Goal: Information Seeking & Learning: Learn about a topic

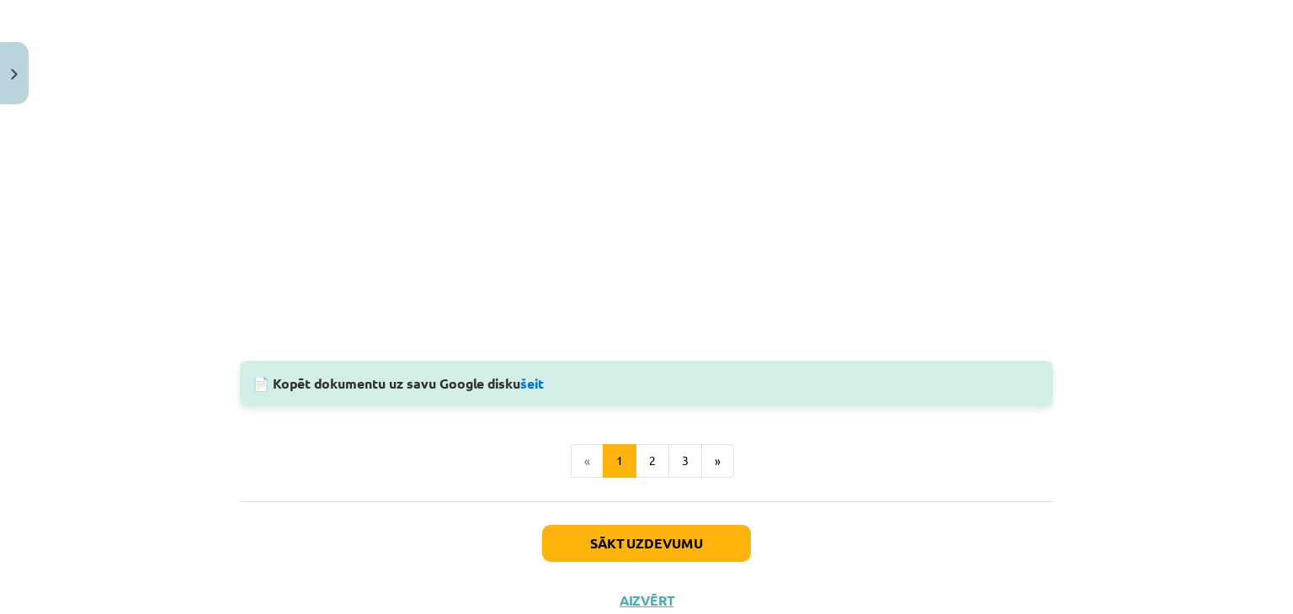
scroll to position [1641, 0]
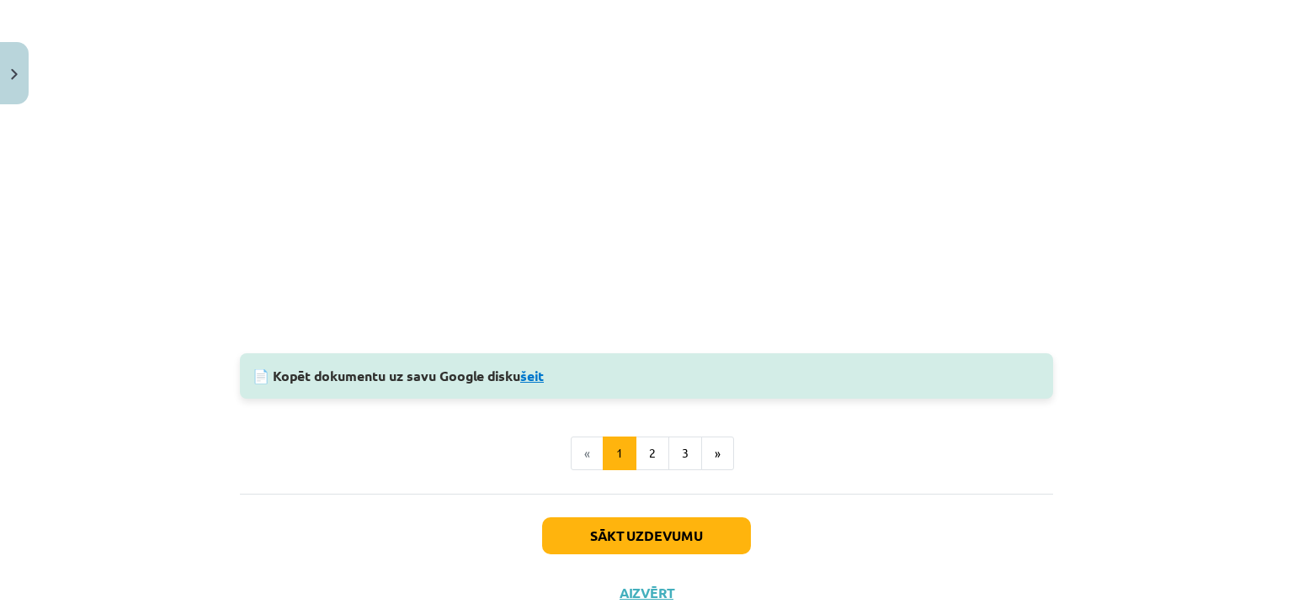
click at [539, 371] on link "šeit" at bounding box center [532, 376] width 24 height 18
click at [652, 459] on button "2" at bounding box center [652, 454] width 34 height 34
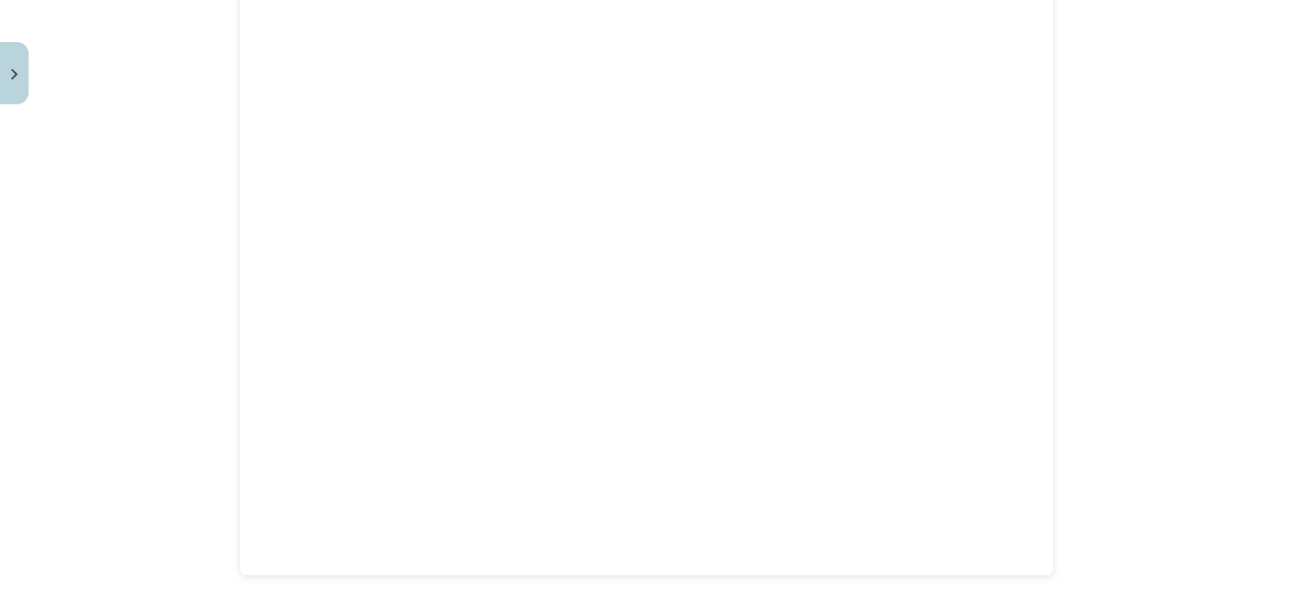
scroll to position [403, 0]
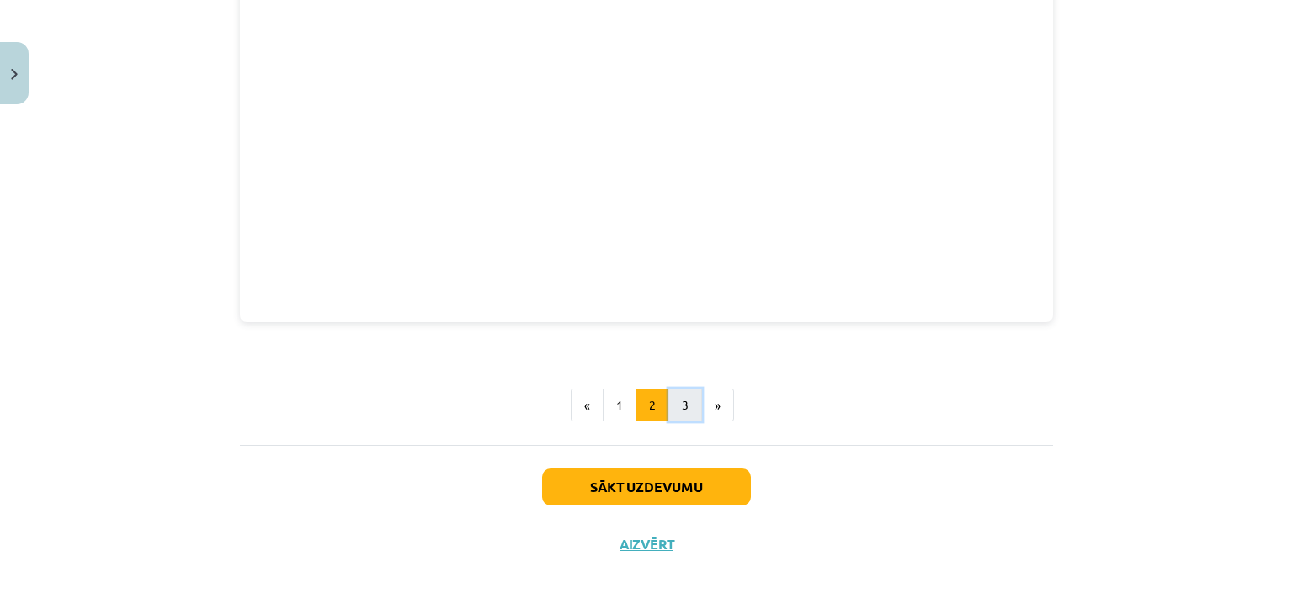
click at [688, 409] on button "3" at bounding box center [685, 406] width 34 height 34
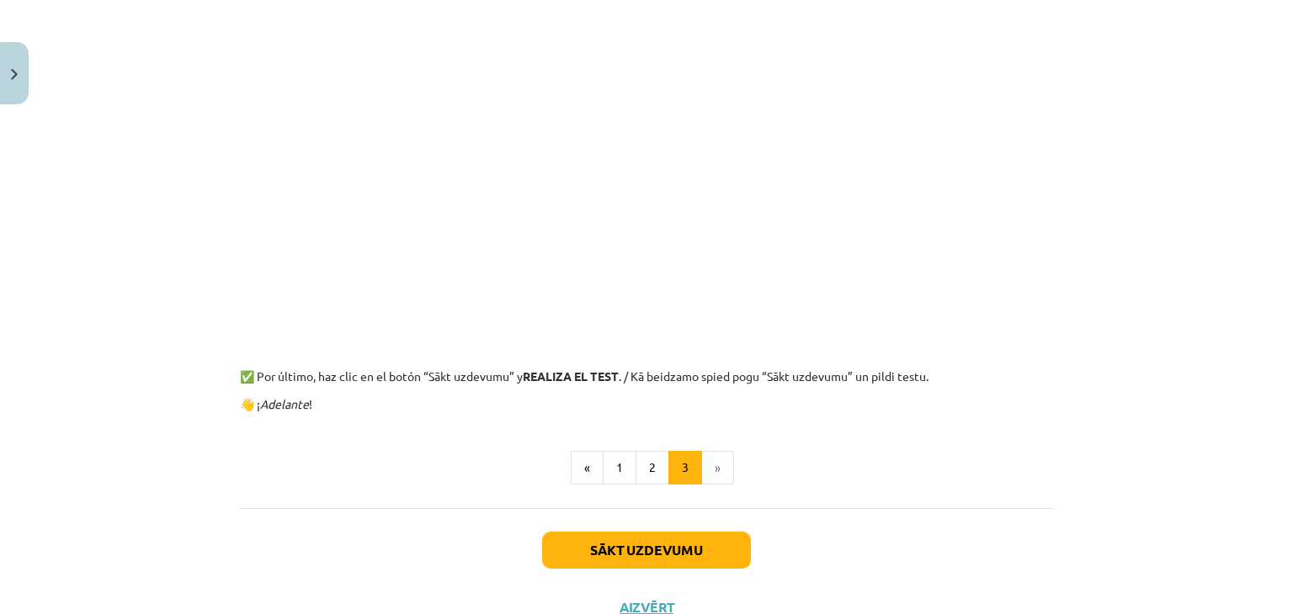
scroll to position [385, 0]
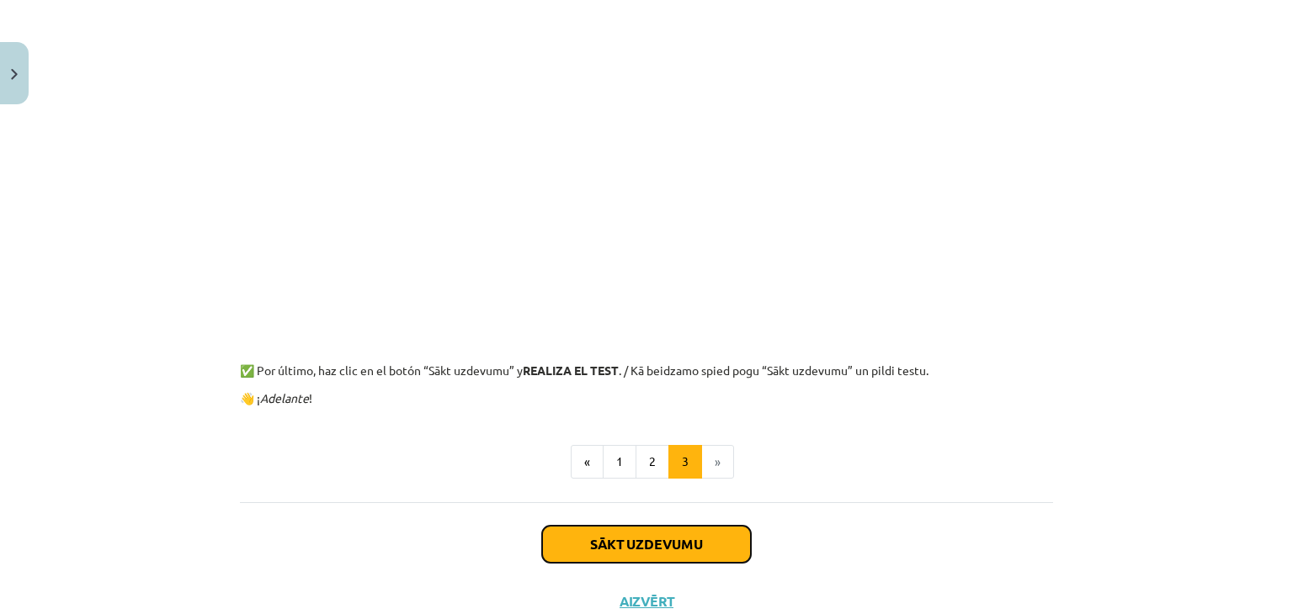
click at [669, 543] on button "Sākt uzdevumu" at bounding box center [646, 544] width 209 height 37
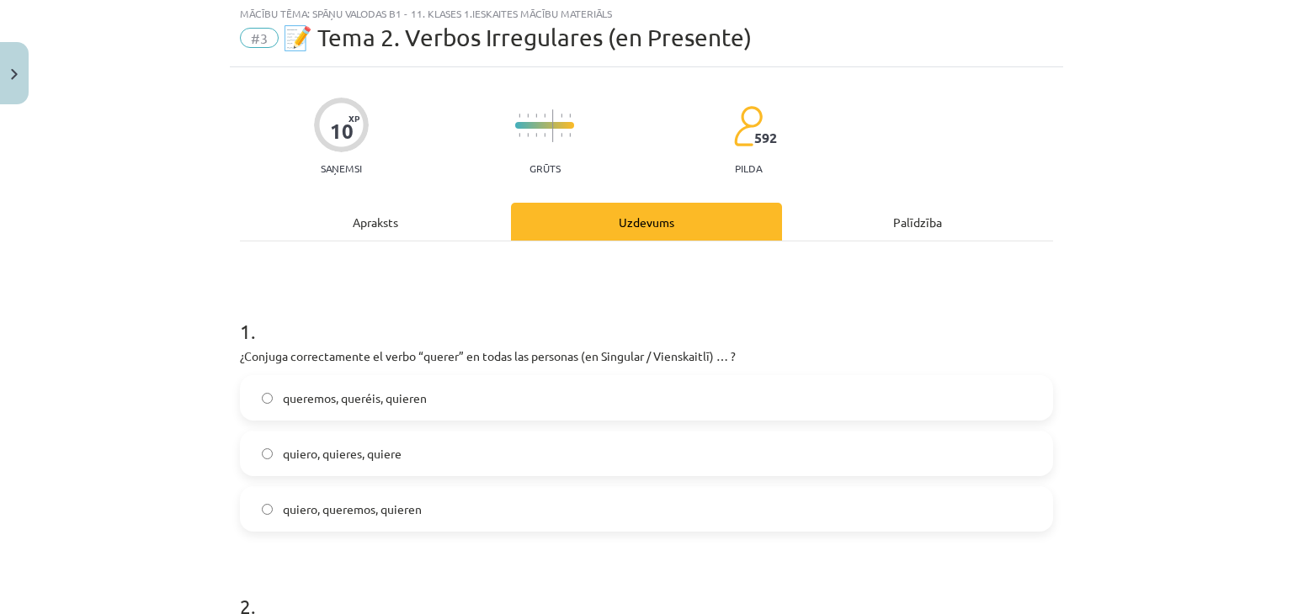
scroll to position [42, 0]
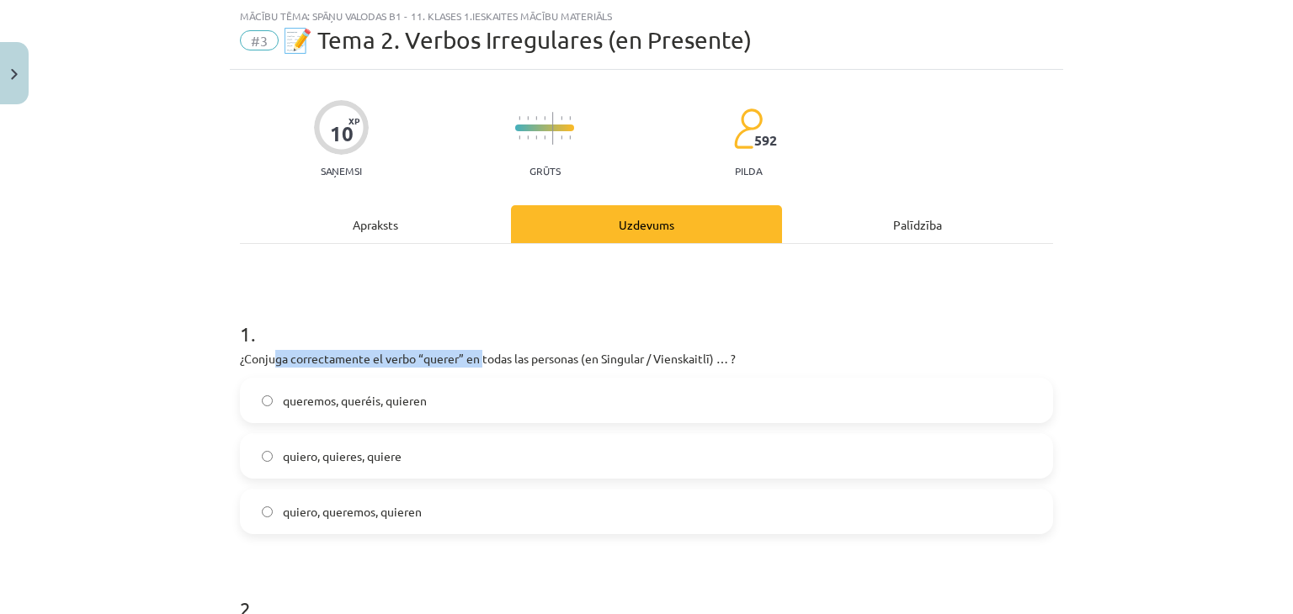
drag, startPoint x: 285, startPoint y: 350, endPoint x: 477, endPoint y: 351, distance: 191.9
click at [476, 351] on p "¿Conjuga correctamente el verbo “querer” en todas las personas (en Singular / V…" at bounding box center [646, 359] width 813 height 18
click at [478, 351] on p "¿Conjuga correctamente el verbo “querer” en todas las personas (en Singular / V…" at bounding box center [646, 359] width 813 height 18
click at [284, 467] on label "quiero, quieres, quiere" at bounding box center [647, 456] width 810 height 42
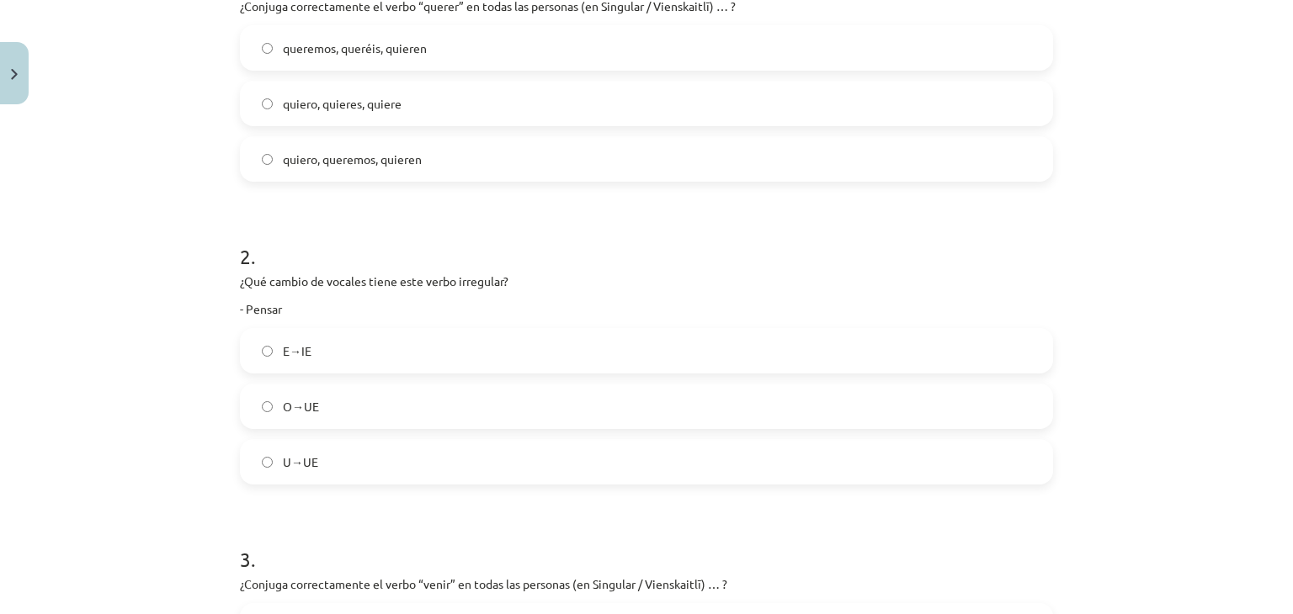
scroll to position [463, 0]
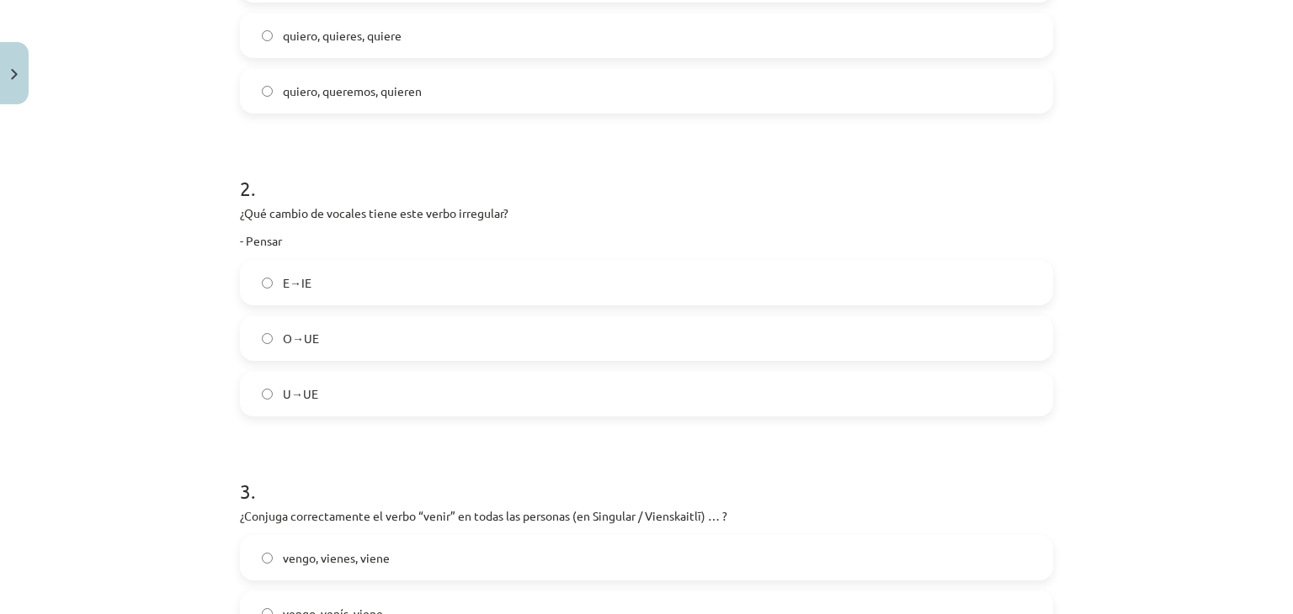
click at [293, 278] on span "E→IE" at bounding box center [297, 283] width 29 height 18
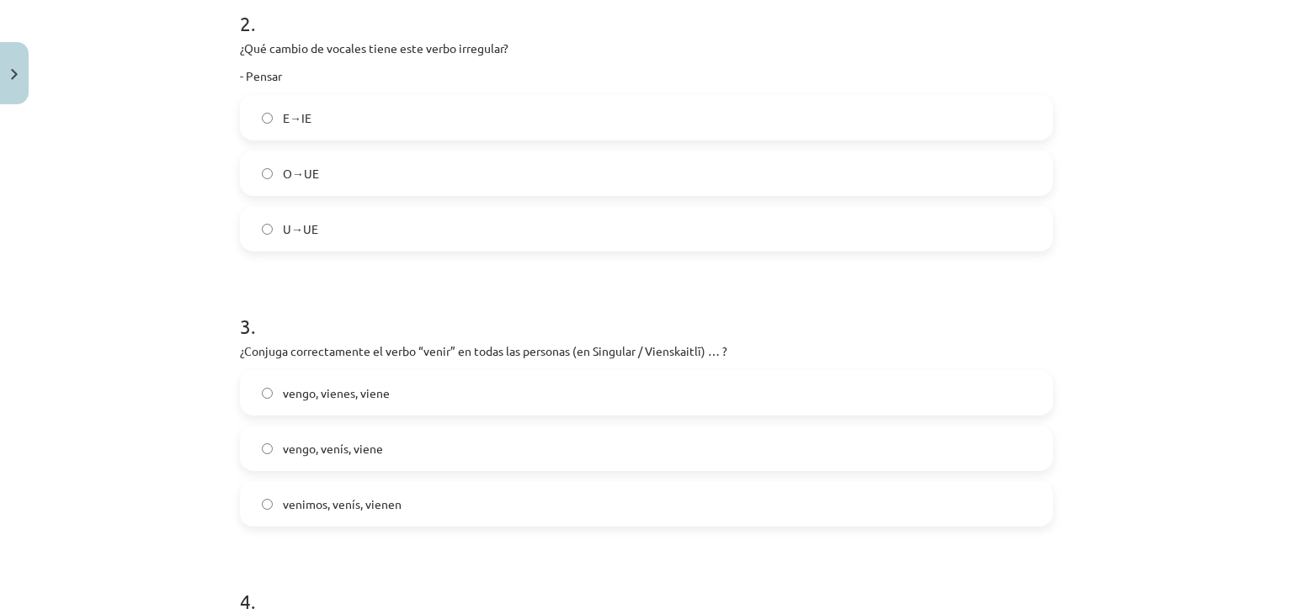
scroll to position [631, 0]
drag, startPoint x: 247, startPoint y: 347, endPoint x: 487, endPoint y: 345, distance: 239.9
click at [487, 345] on p "¿Conjuga correctamente el verbo “venir” en todas las personas (en Singular / Vi…" at bounding box center [646, 348] width 813 height 18
click at [300, 385] on span "vengo, vienes, viene" at bounding box center [336, 390] width 107 height 18
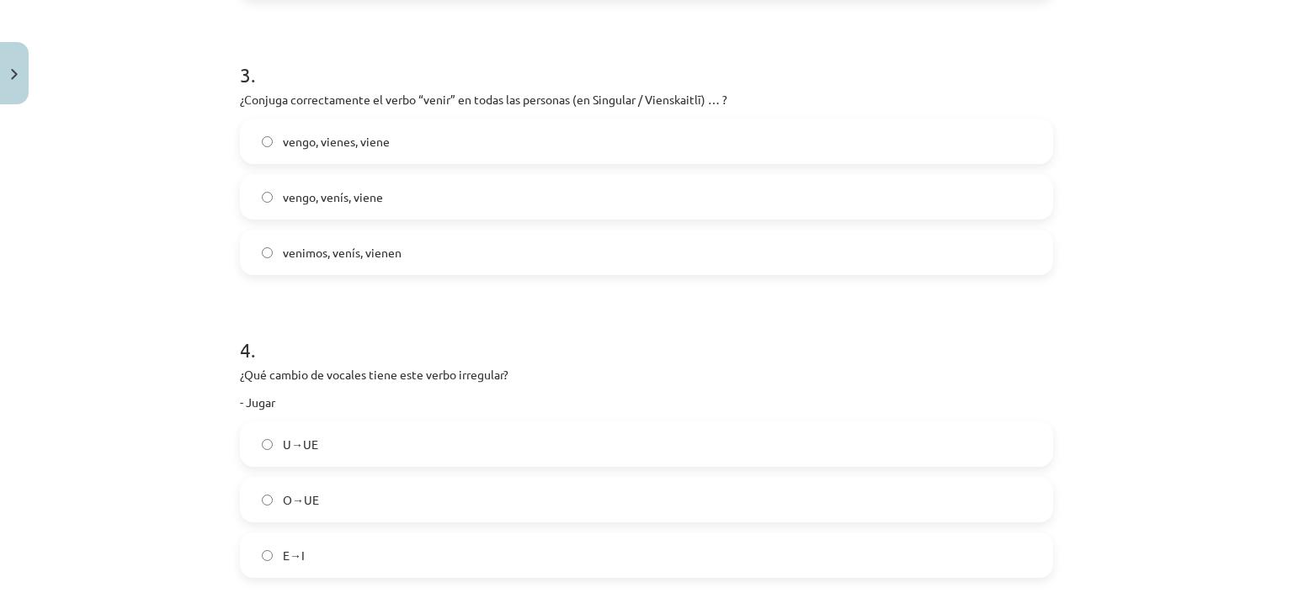
scroll to position [884, 0]
click at [293, 439] on span "U→UE" at bounding box center [300, 441] width 35 height 18
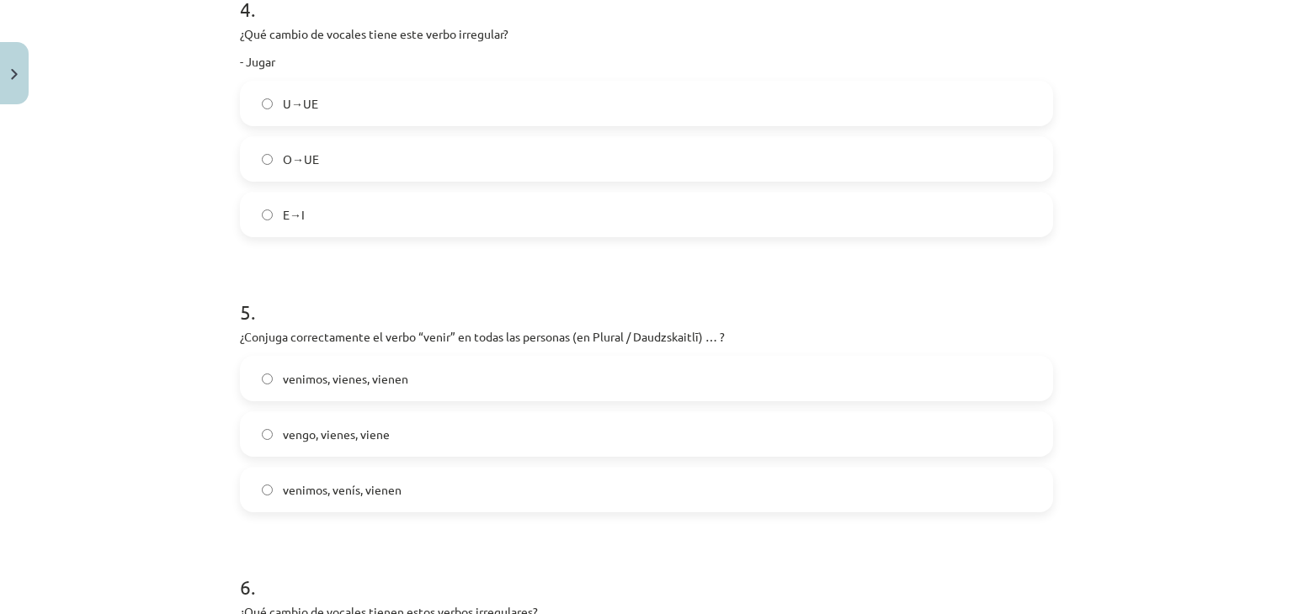
scroll to position [1305, 0]
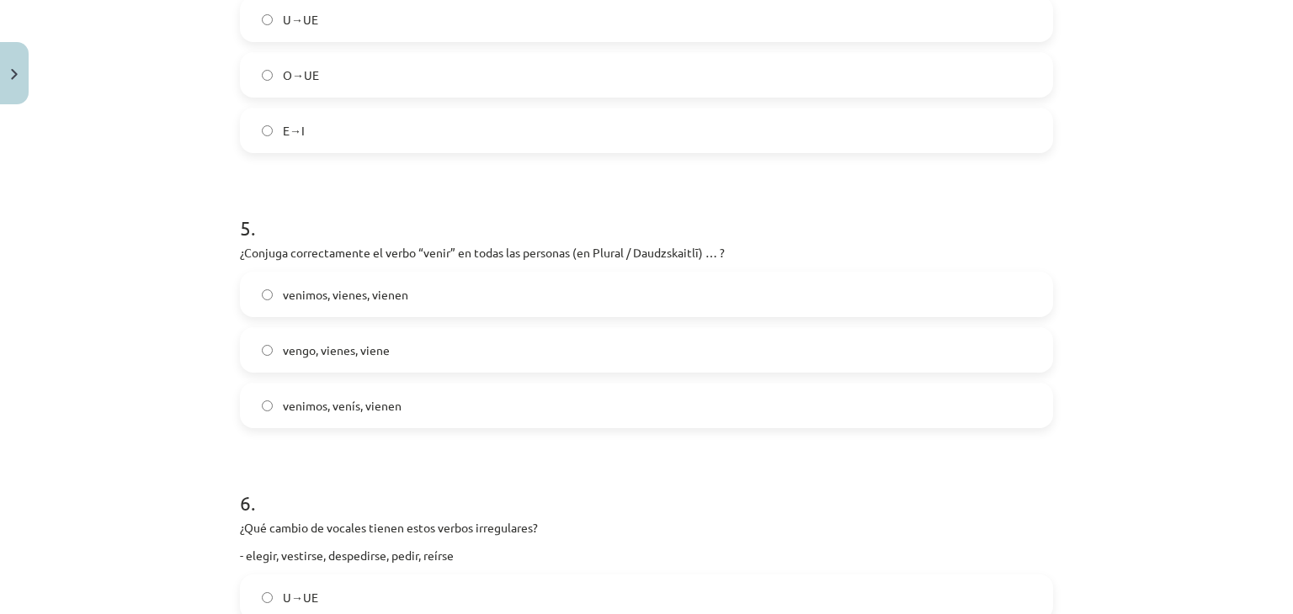
click at [391, 412] on span "venimos, venís, vienen" at bounding box center [342, 406] width 119 height 18
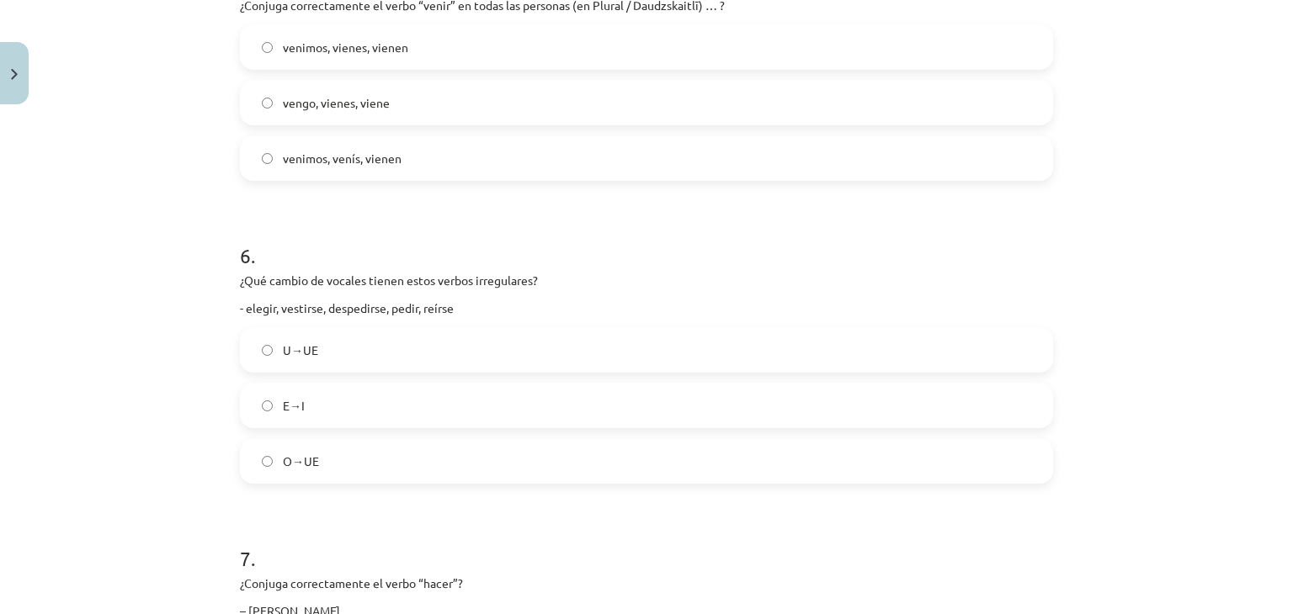
scroll to position [1557, 0]
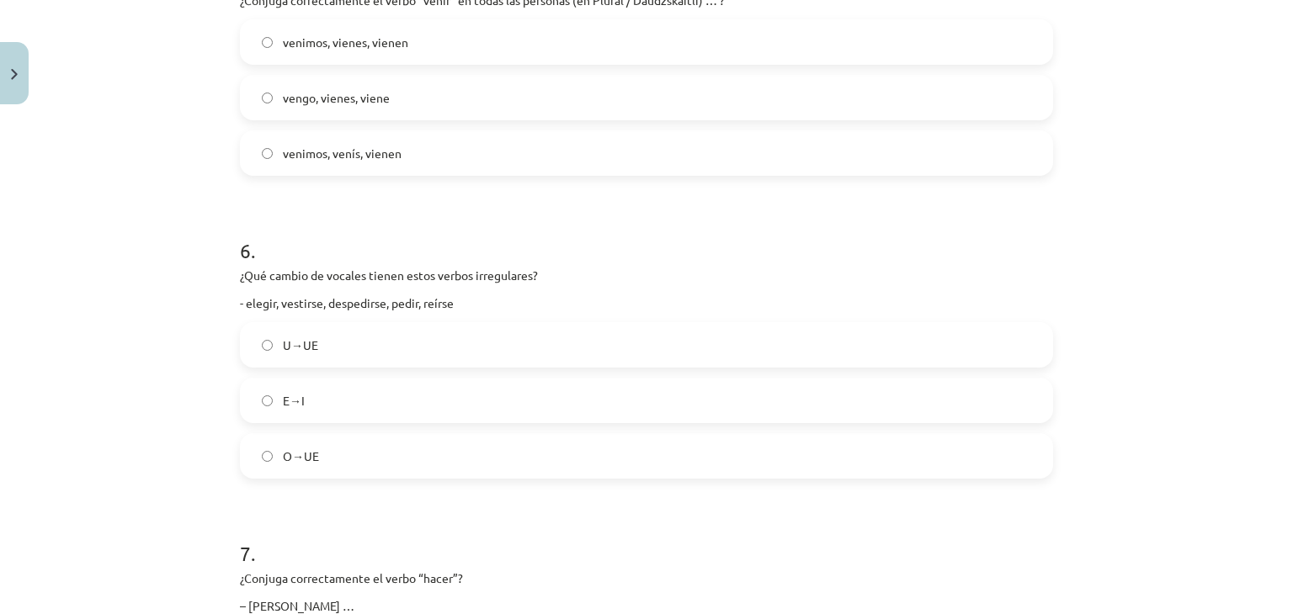
click at [329, 396] on label "E→I" at bounding box center [647, 401] width 810 height 42
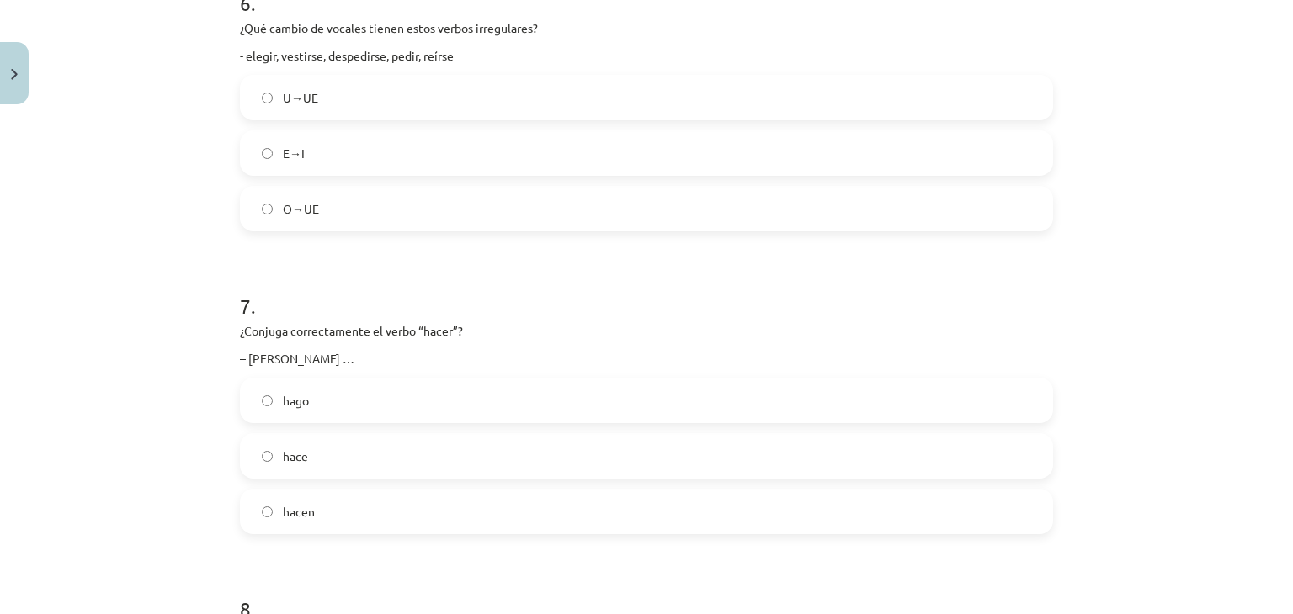
scroll to position [1810, 0]
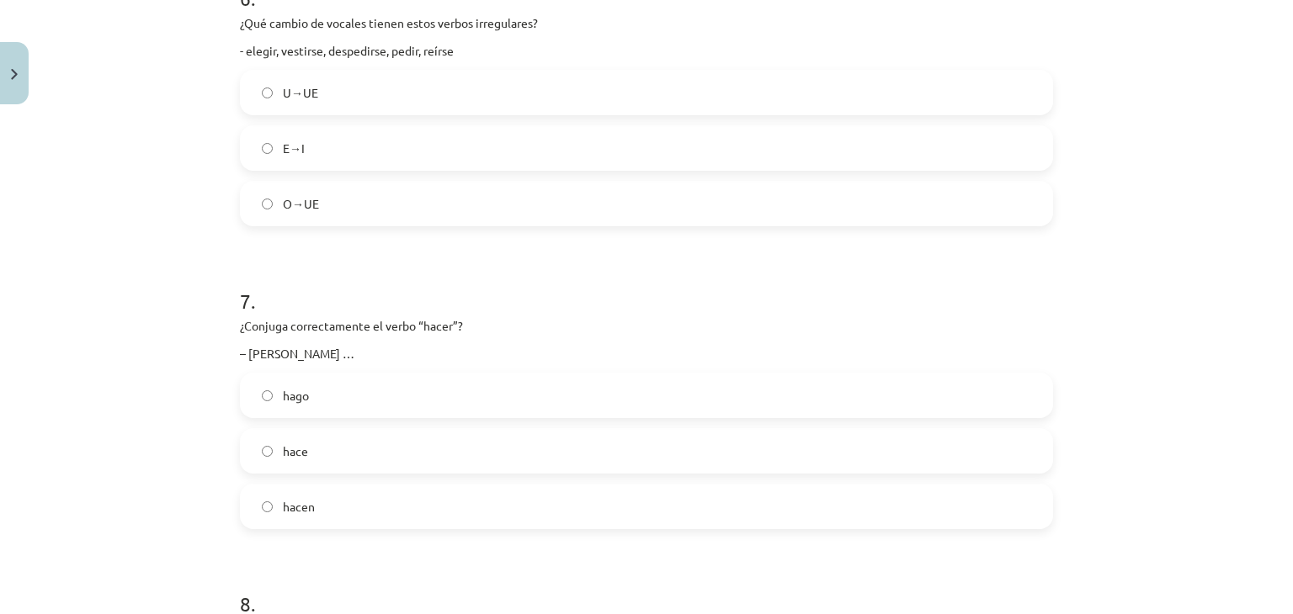
click at [263, 462] on label "hace" at bounding box center [647, 451] width 810 height 42
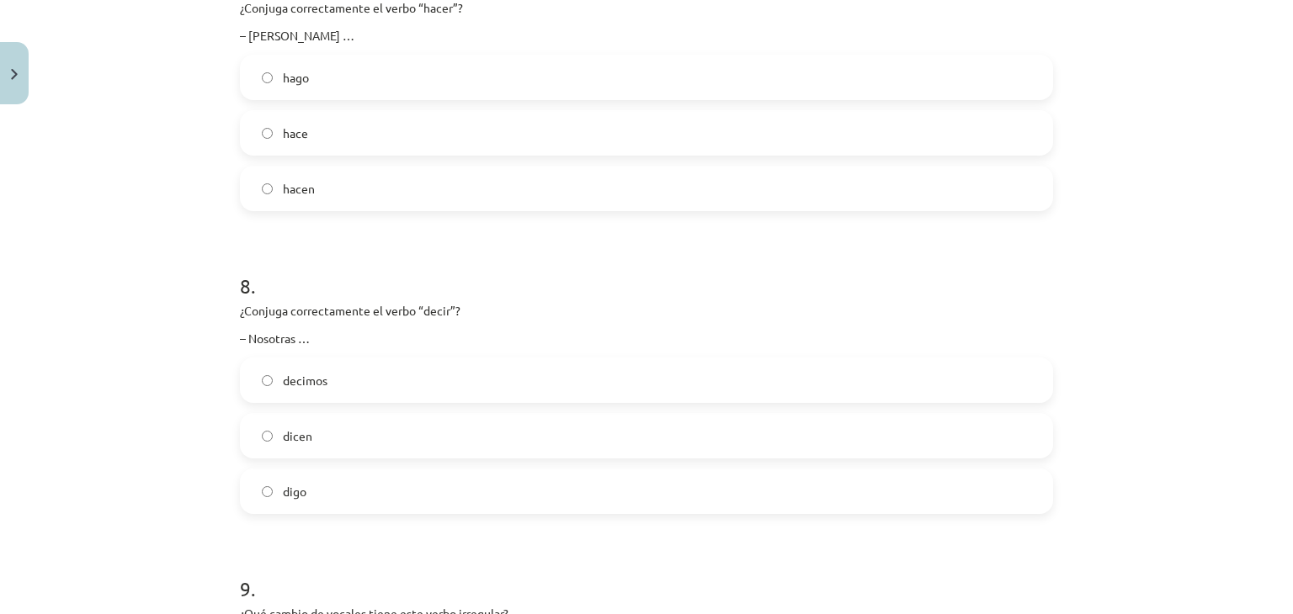
scroll to position [2146, 0]
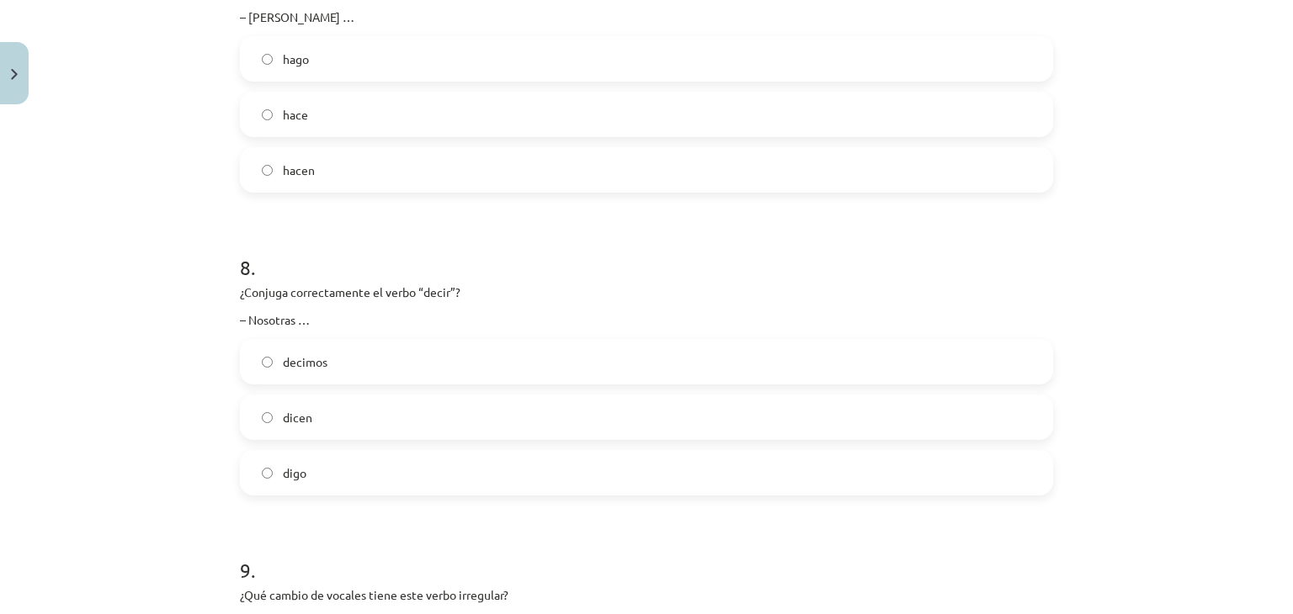
click at [286, 375] on label "decimos" at bounding box center [647, 362] width 810 height 42
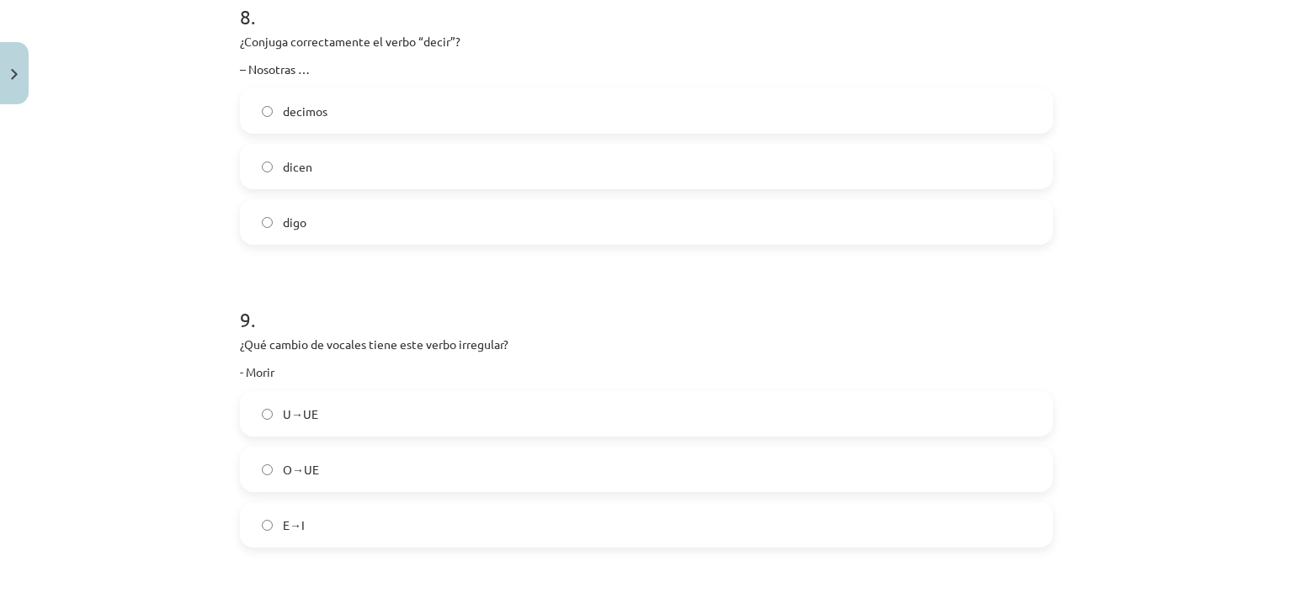
scroll to position [2399, 0]
click at [293, 460] on label "O→UE" at bounding box center [647, 468] width 810 height 42
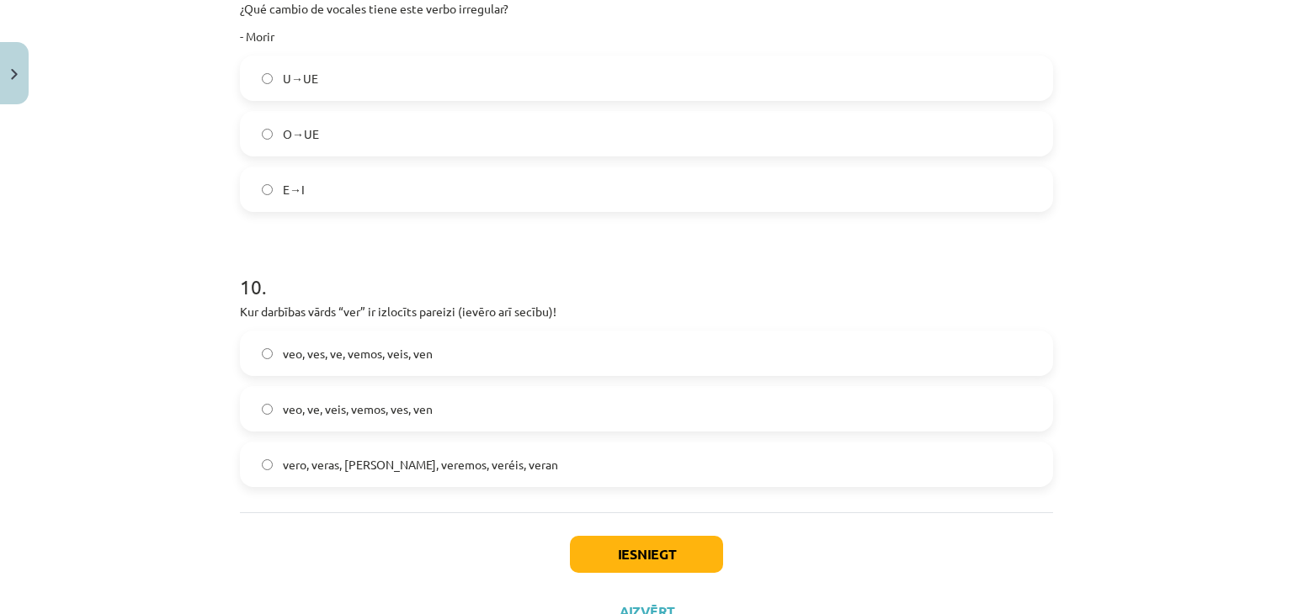
scroll to position [2735, 0]
click at [357, 462] on span "vero, veras, [PERSON_NAME], veremos, veréis, veran" at bounding box center [420, 463] width 275 height 18
click at [593, 545] on button "Iesniegt" at bounding box center [646, 552] width 153 height 37
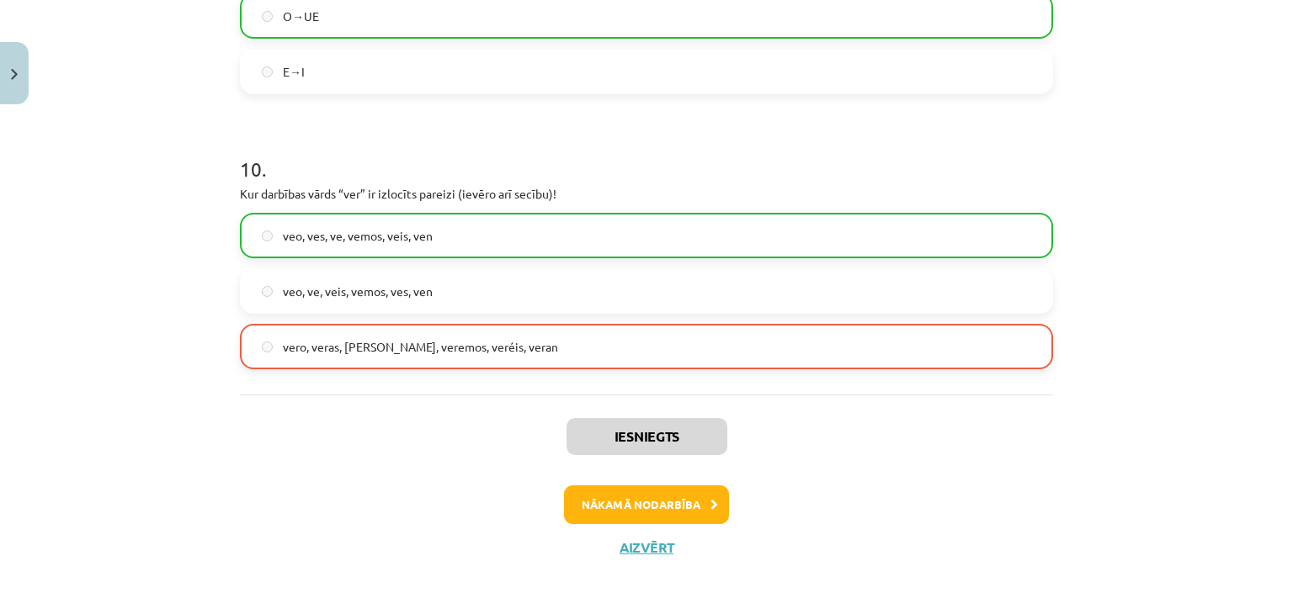
scroll to position [2854, 0]
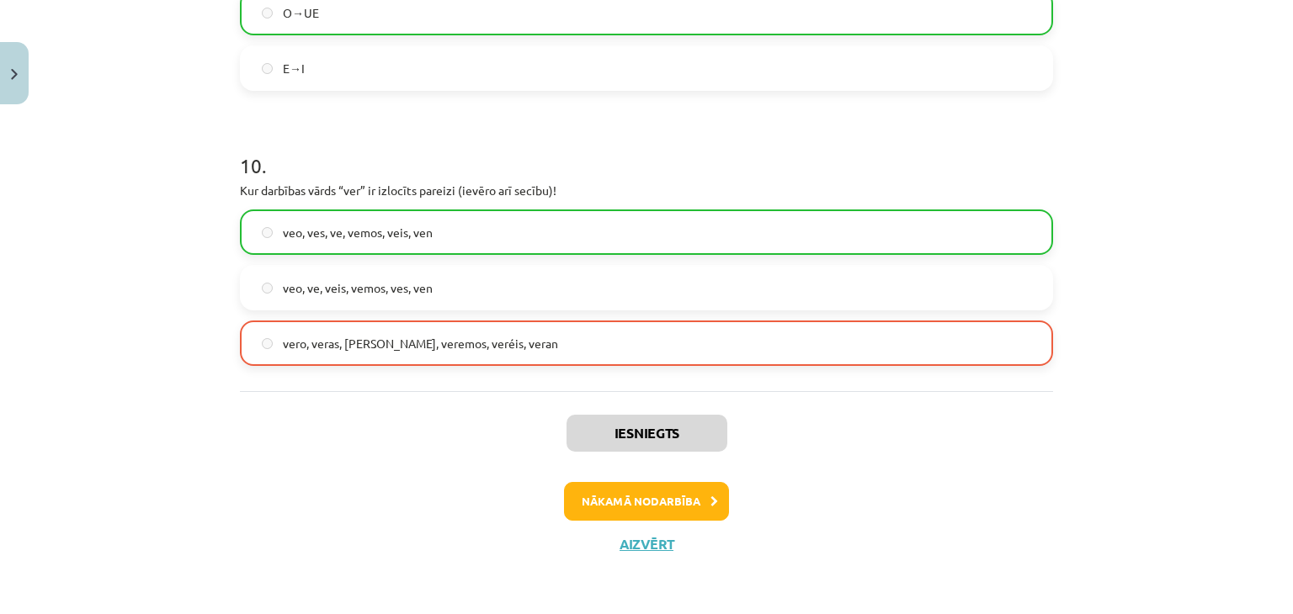
drag, startPoint x: 360, startPoint y: 359, endPoint x: 347, endPoint y: 288, distance: 72.0
click at [359, 348] on label "vero, veras, [PERSON_NAME], veremos, veréis, veran" at bounding box center [647, 343] width 810 height 42
click at [342, 237] on span "veo, ves, ve, vemos, veis, ven" at bounding box center [358, 233] width 150 height 18
click at [587, 493] on button "Nākamā nodarbība" at bounding box center [646, 501] width 165 height 39
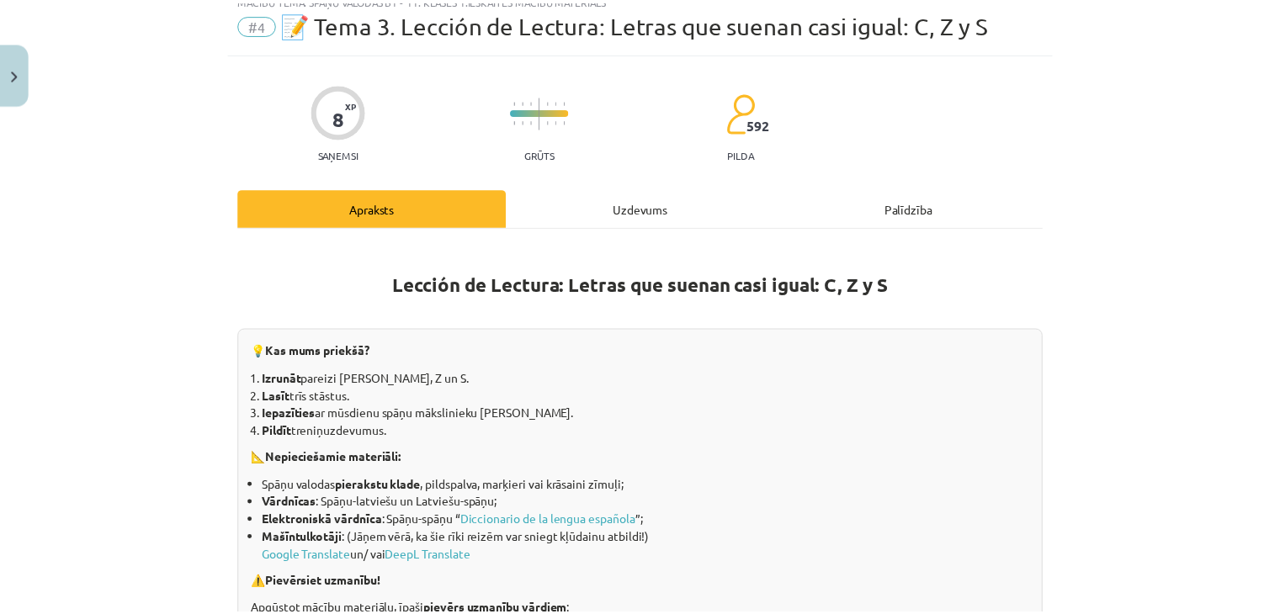
scroll to position [42, 0]
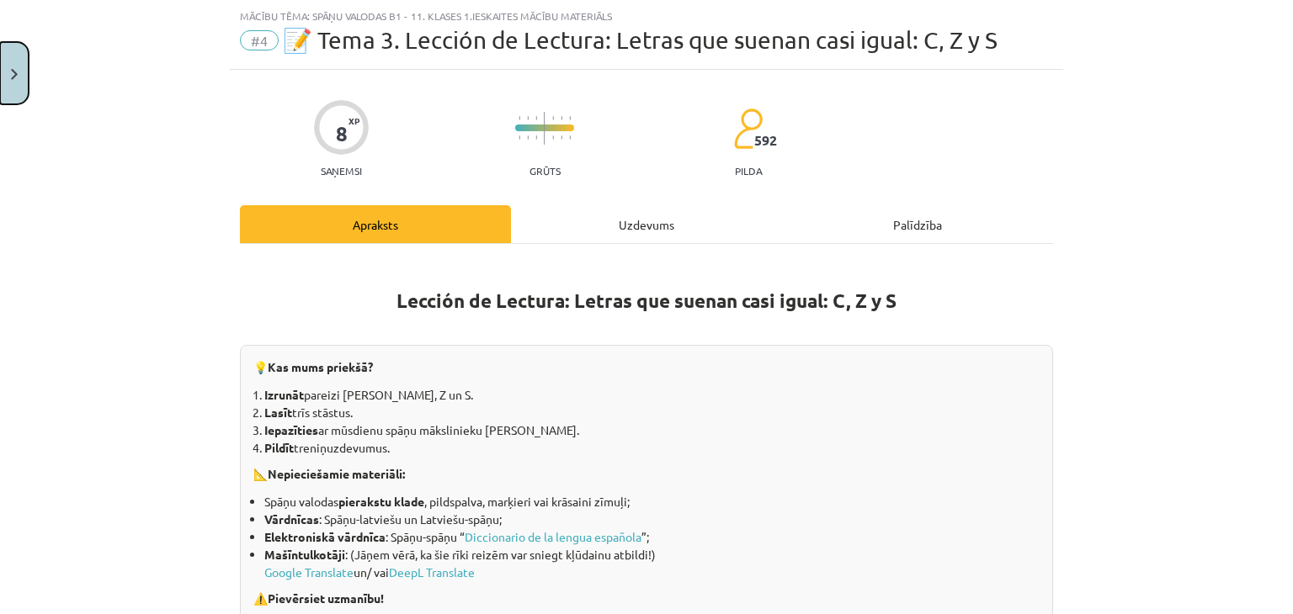
drag, startPoint x: 18, startPoint y: 56, endPoint x: 85, endPoint y: 80, distance: 71.3
click at [18, 58] on button "Close" at bounding box center [14, 73] width 29 height 62
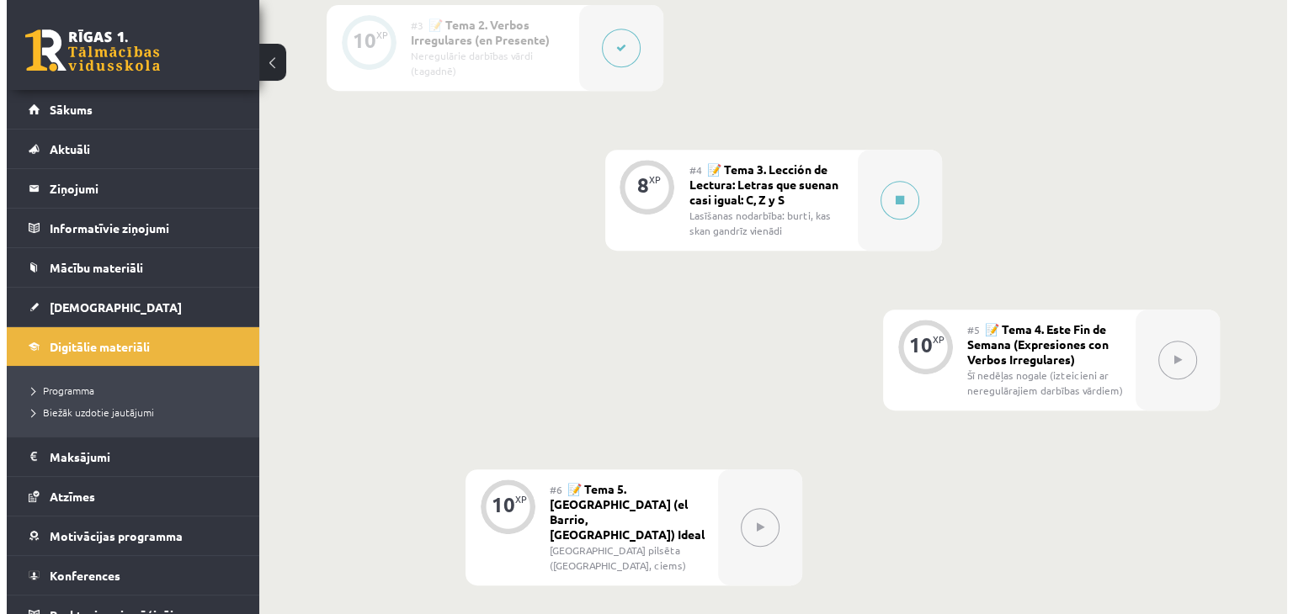
scroll to position [672, 0]
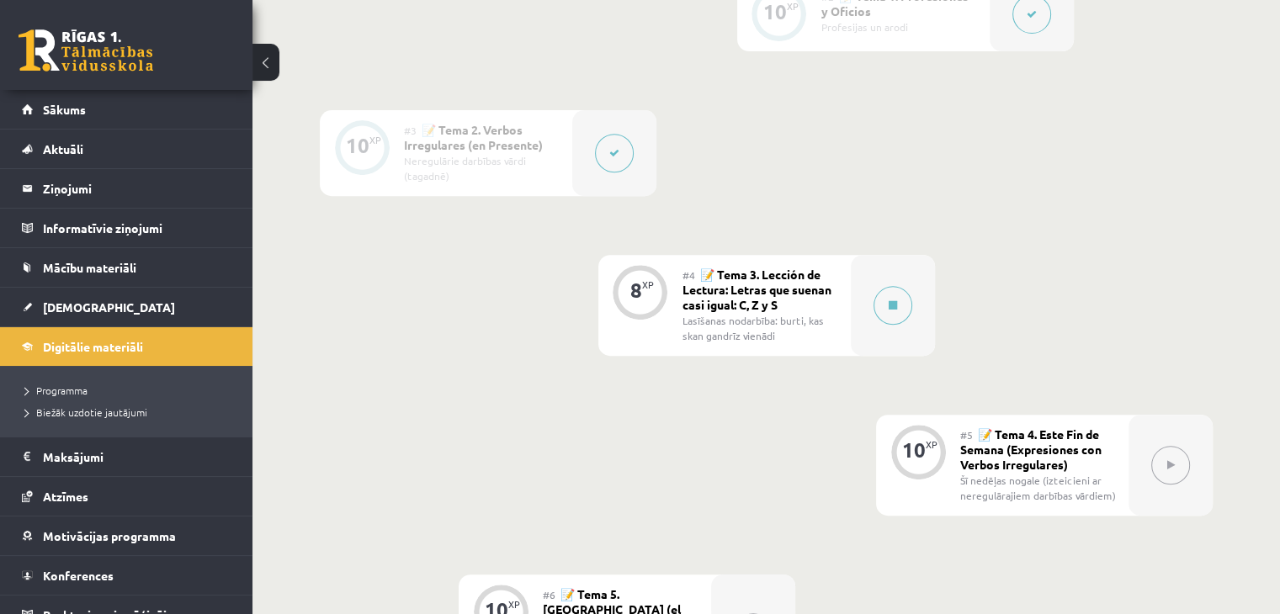
click at [623, 287] on div "8 XP" at bounding box center [640, 290] width 51 height 51
click at [859, 303] on div at bounding box center [893, 305] width 84 height 101
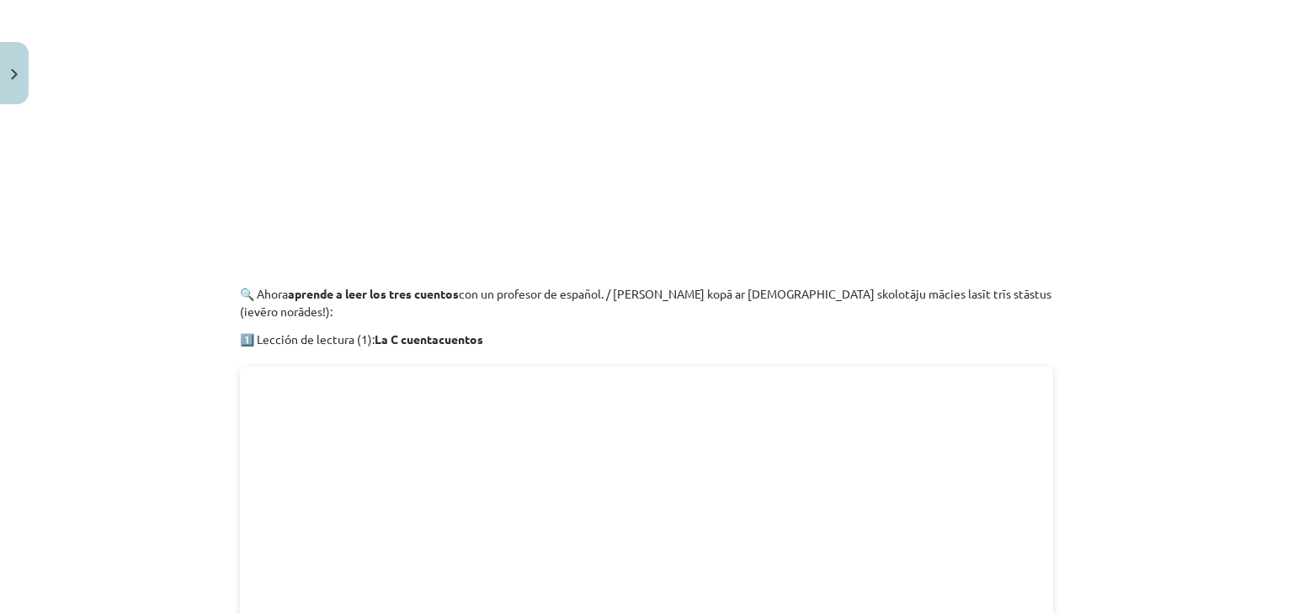
scroll to position [1010, 0]
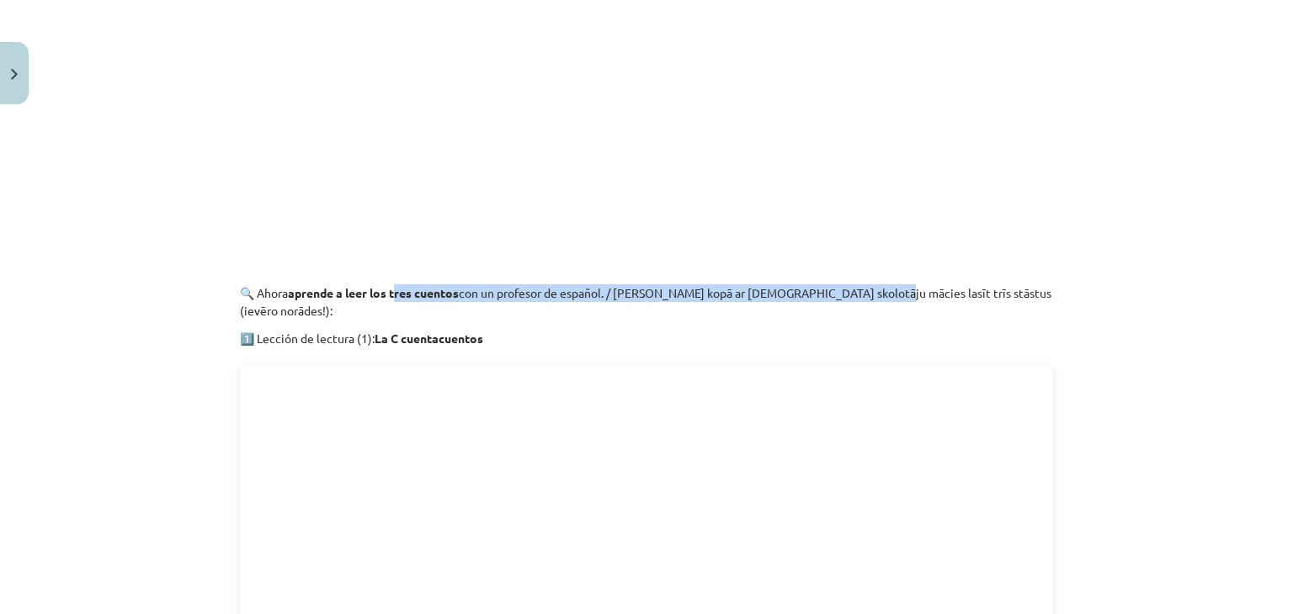
drag, startPoint x: 416, startPoint y: 289, endPoint x: 882, endPoint y: 294, distance: 466.3
click at [875, 295] on p "🔍 [PERSON_NAME] aprende a leer los tres cuentos con un profesor de español. / […" at bounding box center [646, 301] width 813 height 35
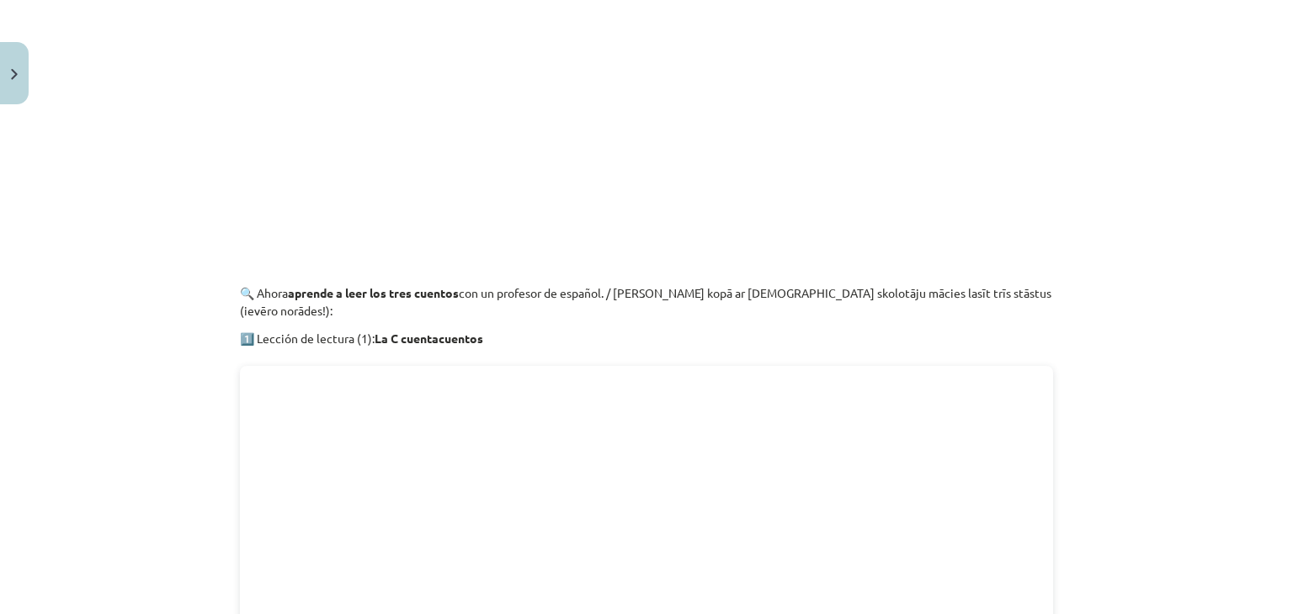
click at [882, 294] on p "🔍 [PERSON_NAME] aprende a leer los tres cuentos con un profesor de español. / […" at bounding box center [646, 301] width 813 height 35
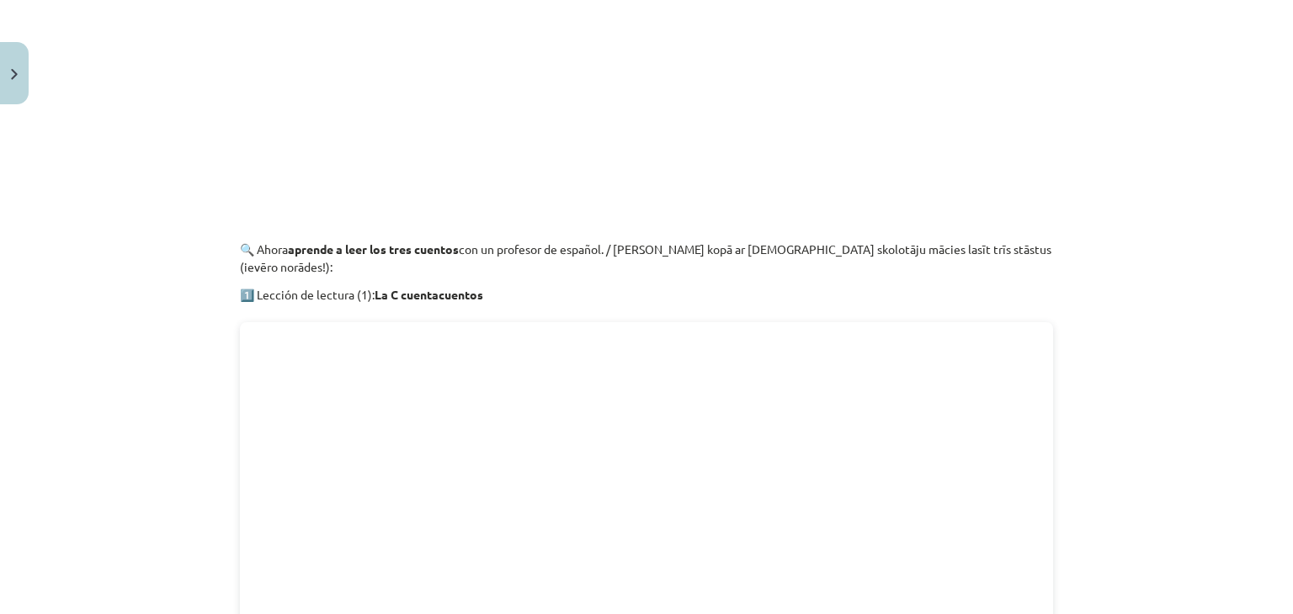
scroll to position [1263, 0]
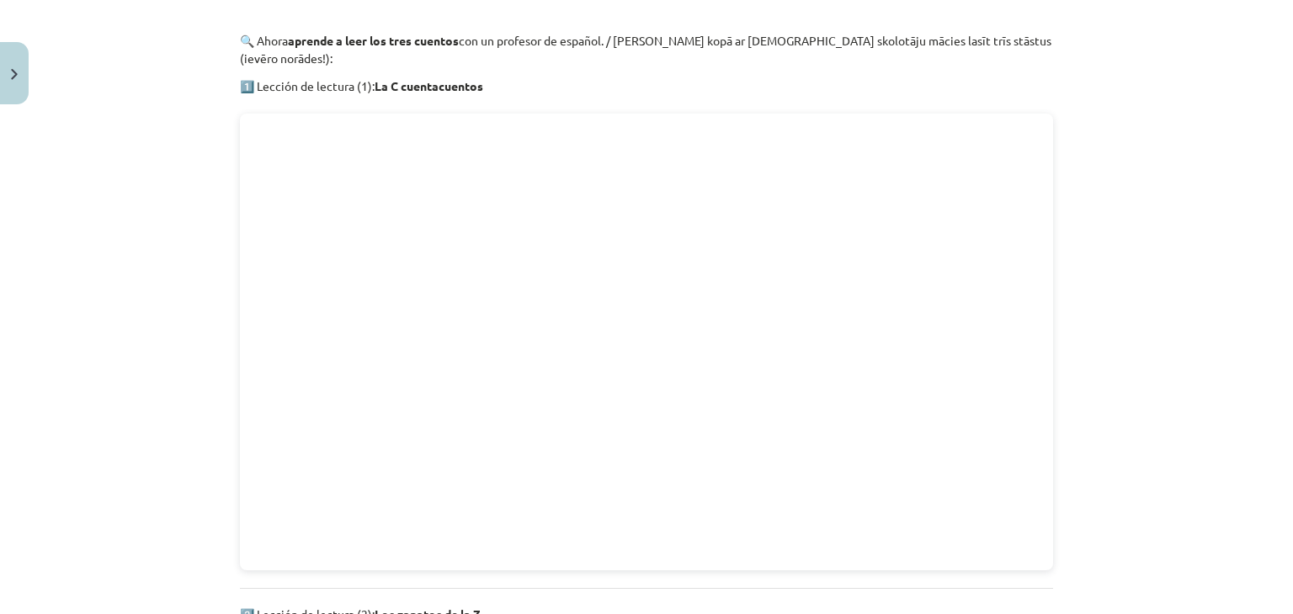
click at [593, 570] on div "Lección de Lectura: Letras que suenan casi igual: C, Z y S 💡 Kas mums priekšā? …" at bounding box center [646, 389] width 813 height 2701
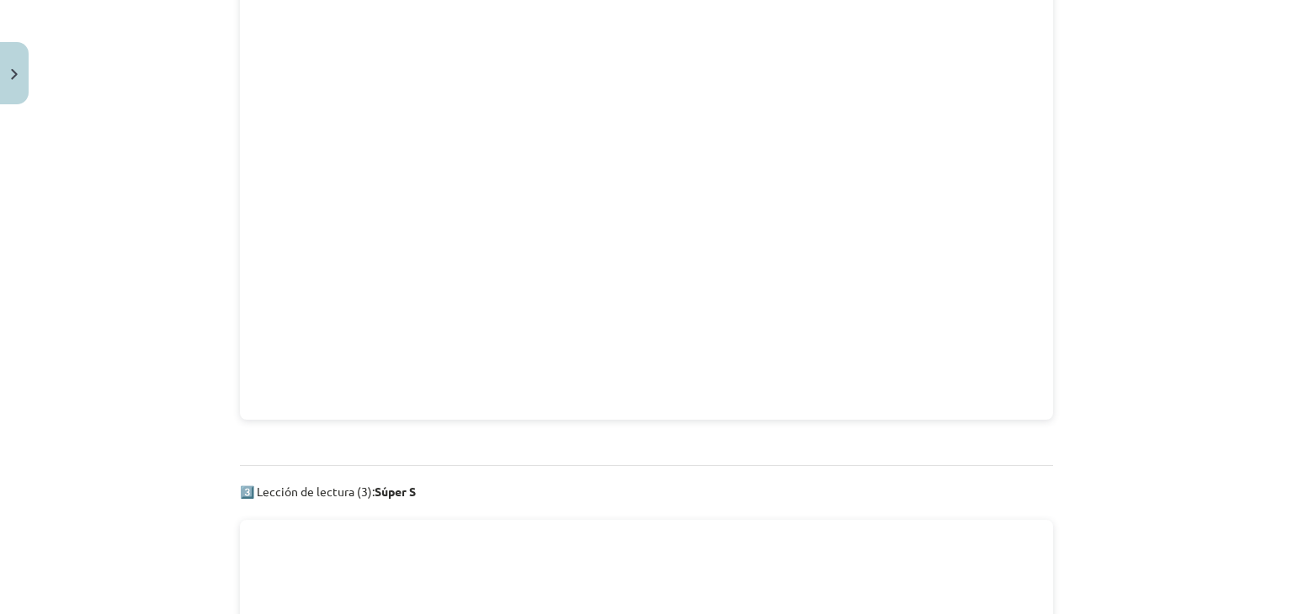
scroll to position [1936, 0]
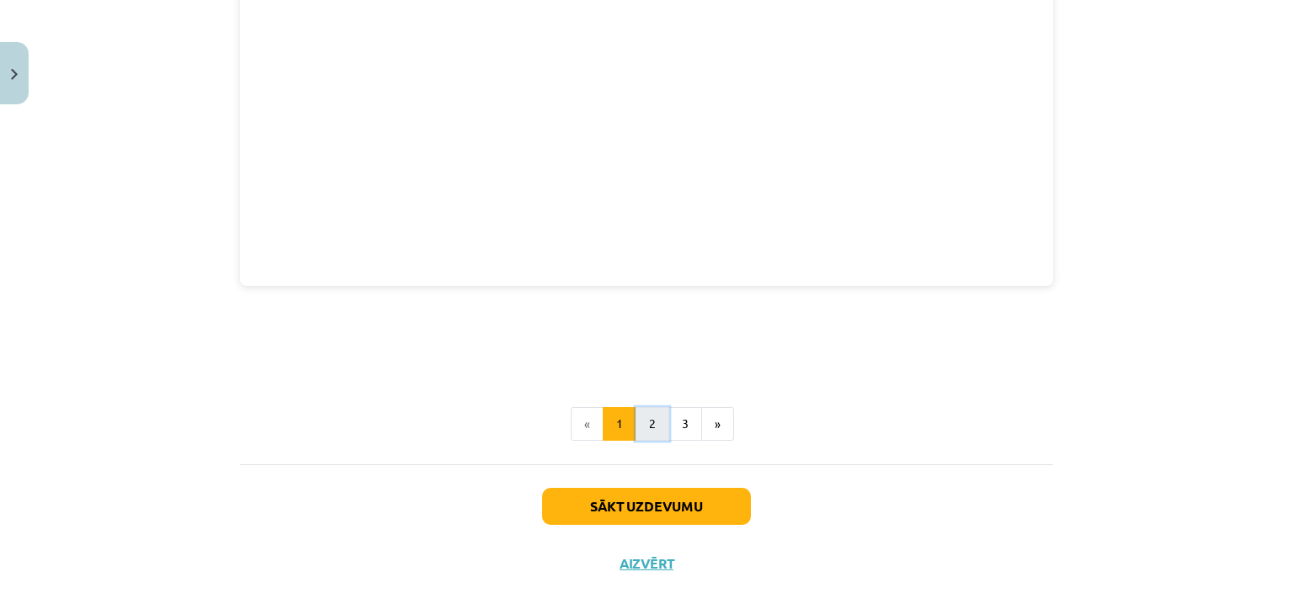
click at [650, 407] on button "2" at bounding box center [652, 424] width 34 height 34
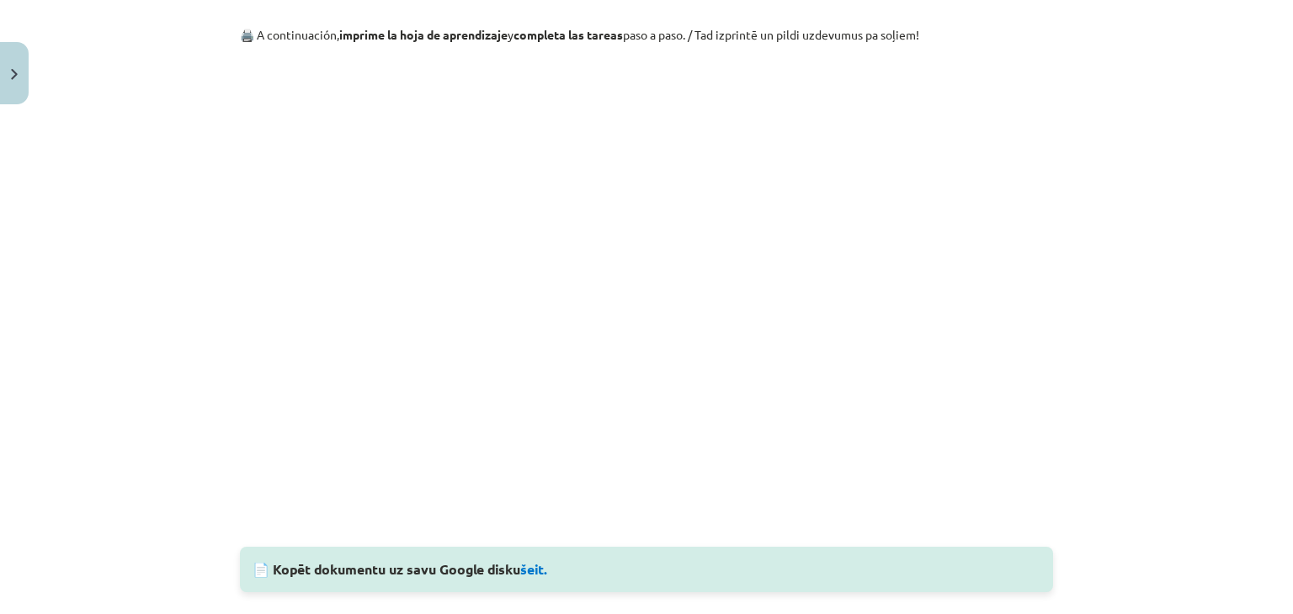
scroll to position [300, 0]
click at [532, 571] on link "šeit." at bounding box center [534, 572] width 28 height 18
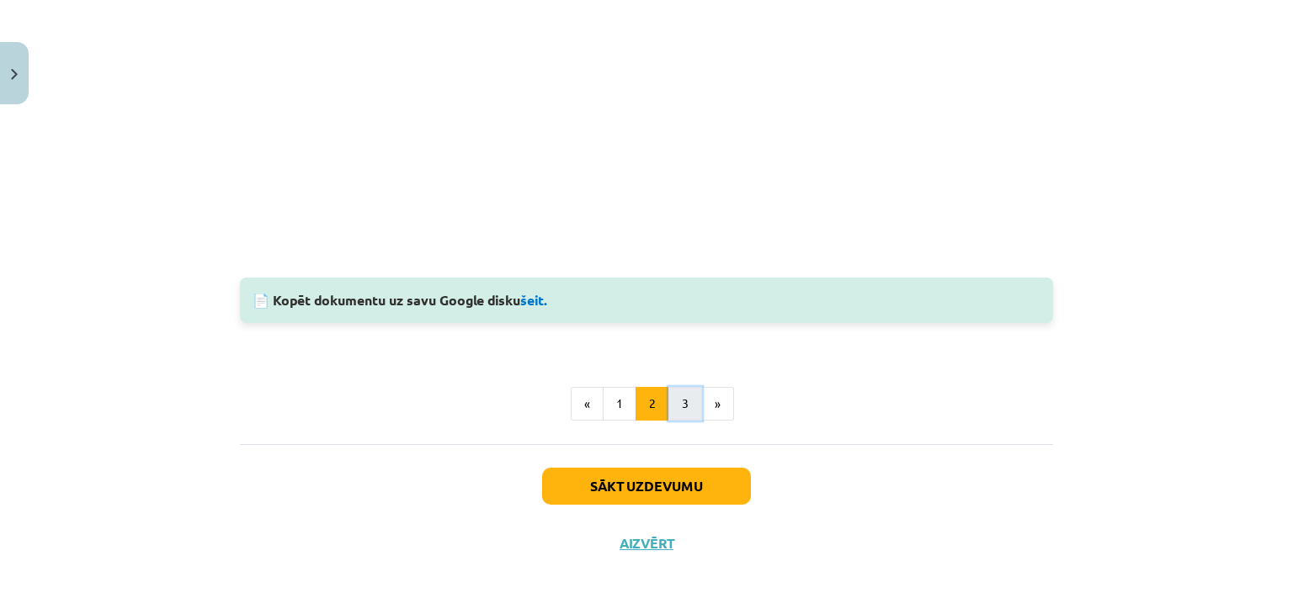
click at [677, 394] on button "3" at bounding box center [685, 404] width 34 height 34
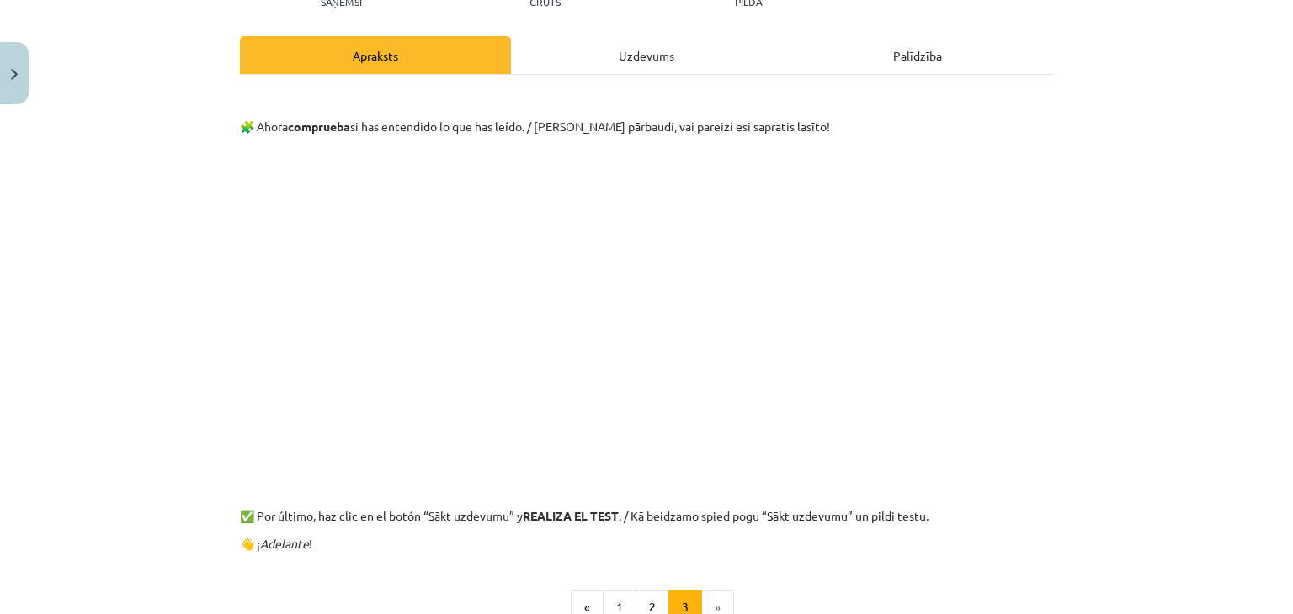
scroll to position [216, 0]
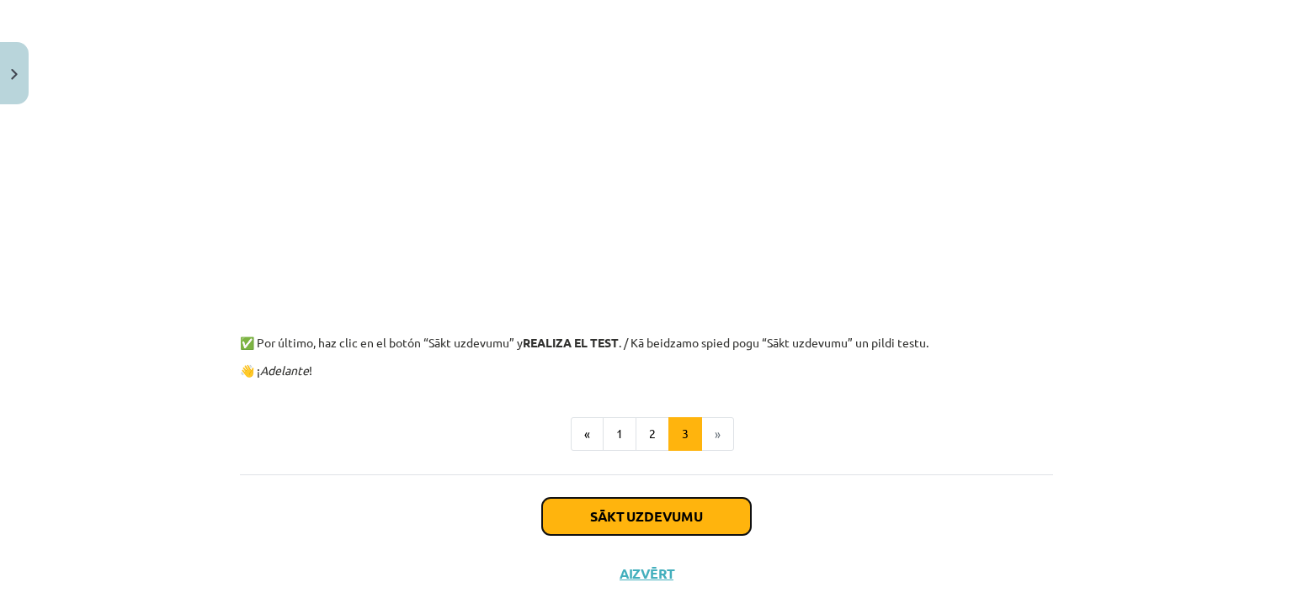
click at [630, 525] on button "Sākt uzdevumu" at bounding box center [646, 516] width 209 height 37
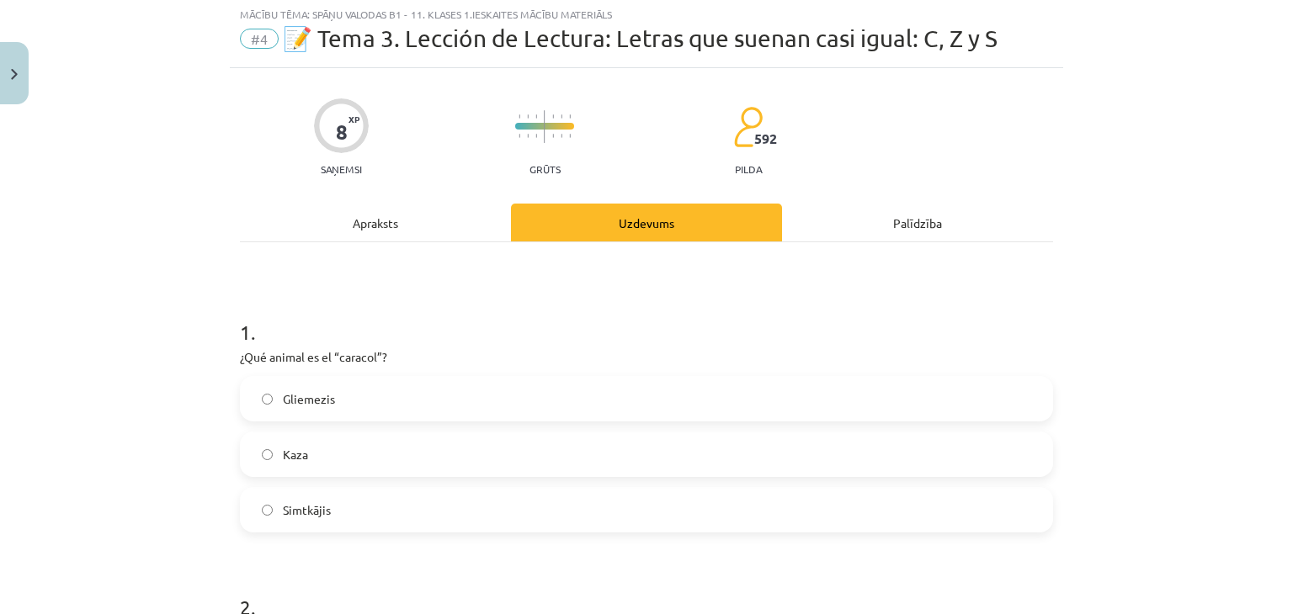
scroll to position [42, 0]
click at [363, 391] on label "Gliemezis" at bounding box center [647, 401] width 810 height 42
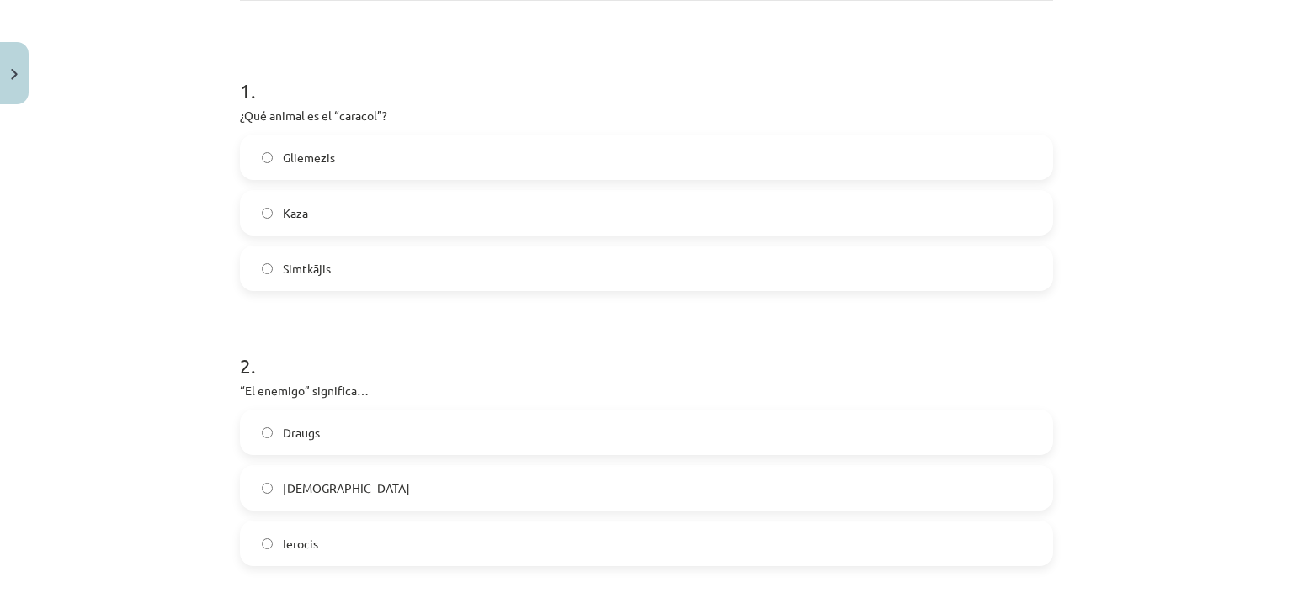
scroll to position [295, 0]
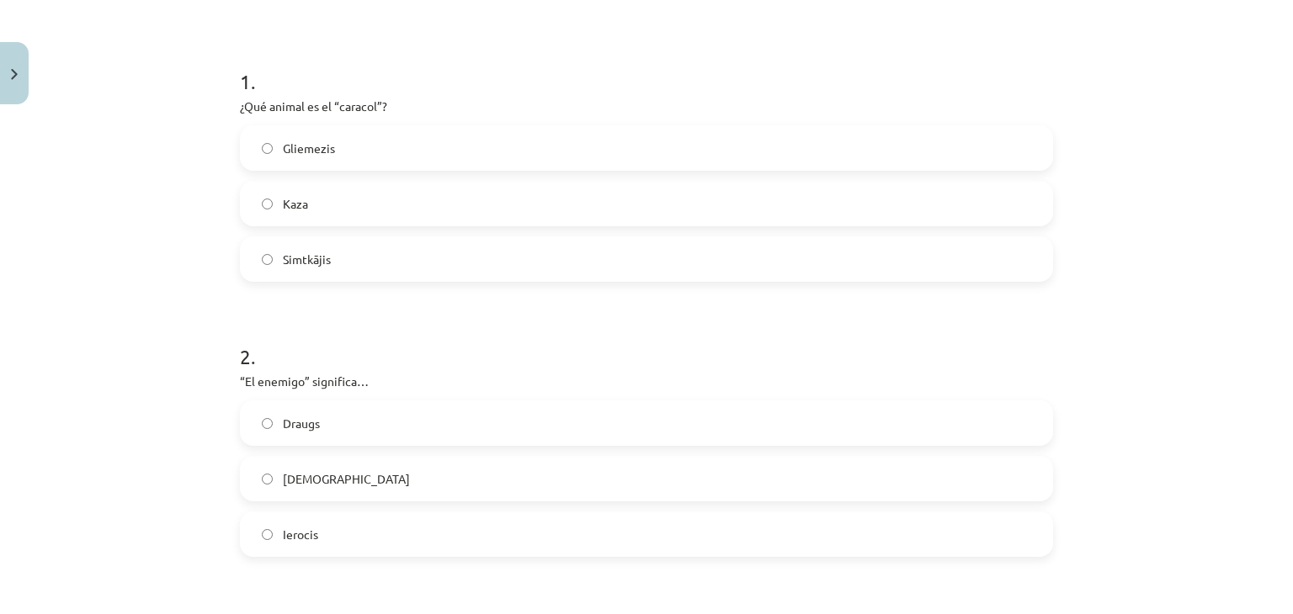
click at [357, 472] on label "[DEMOGRAPHIC_DATA]" at bounding box center [647, 479] width 810 height 42
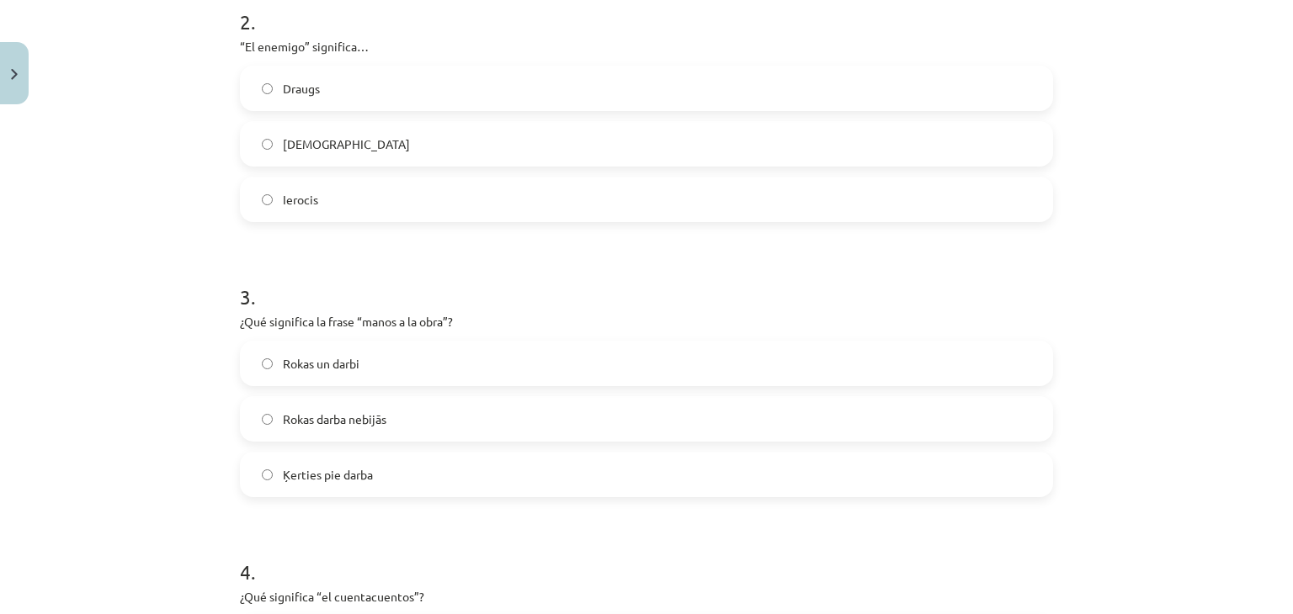
scroll to position [631, 0]
click at [329, 465] on span "Ķerties pie darba" at bounding box center [328, 474] width 90 height 18
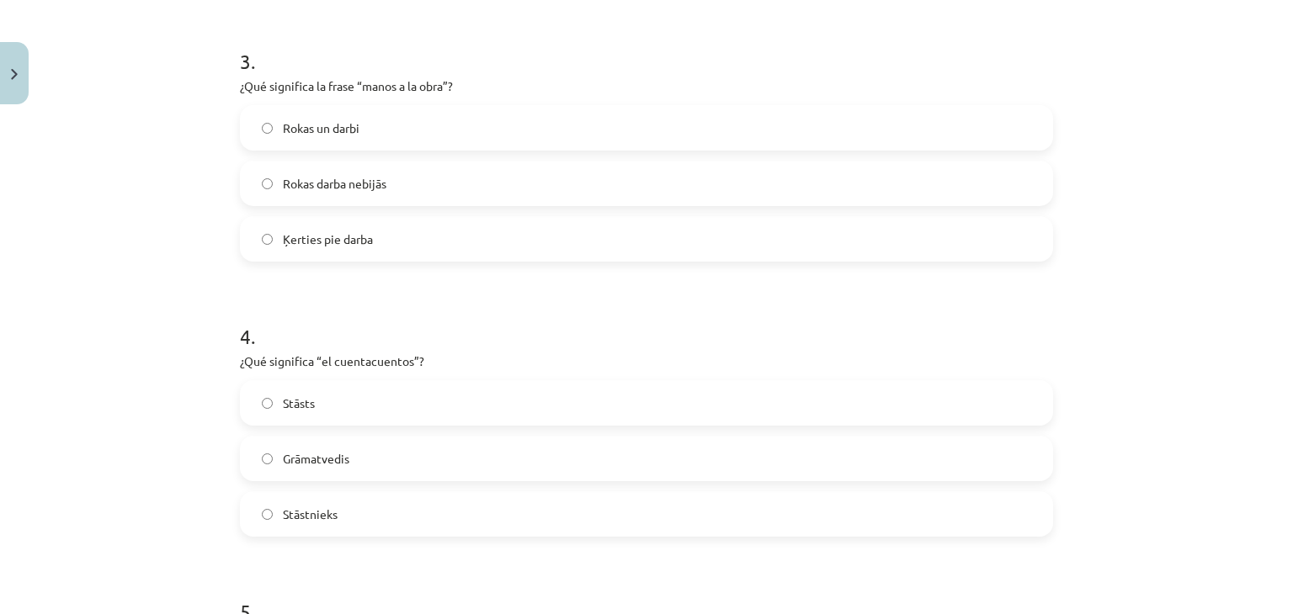
scroll to position [884, 0]
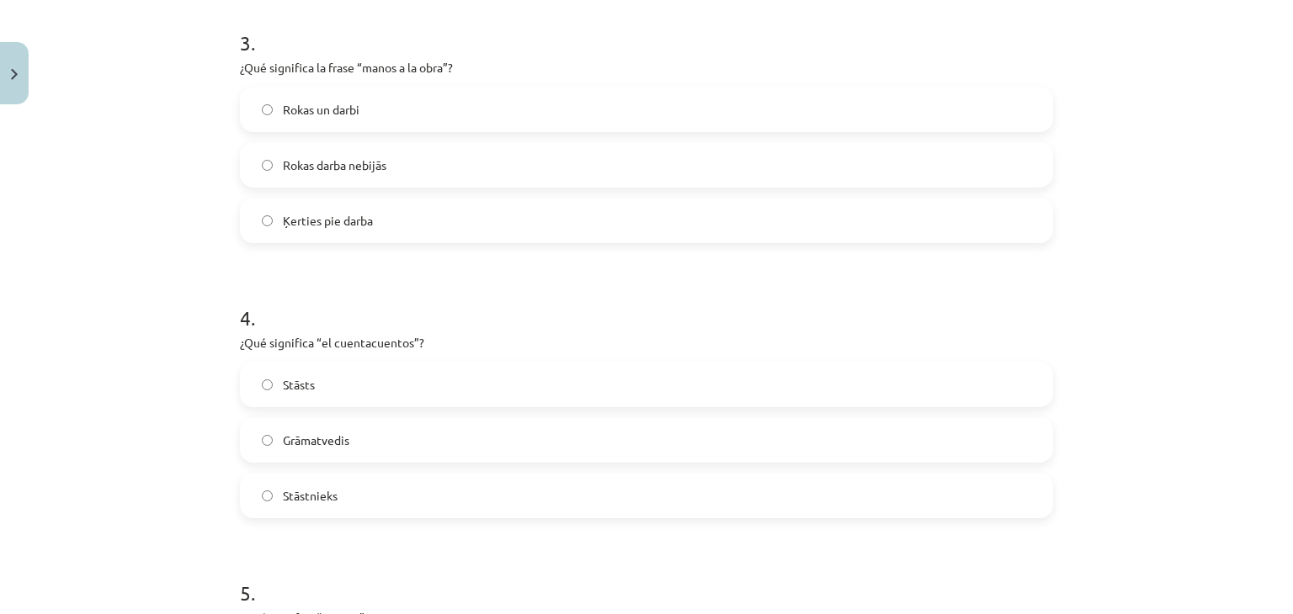
click at [321, 385] on label "Stāsts" at bounding box center [647, 385] width 810 height 42
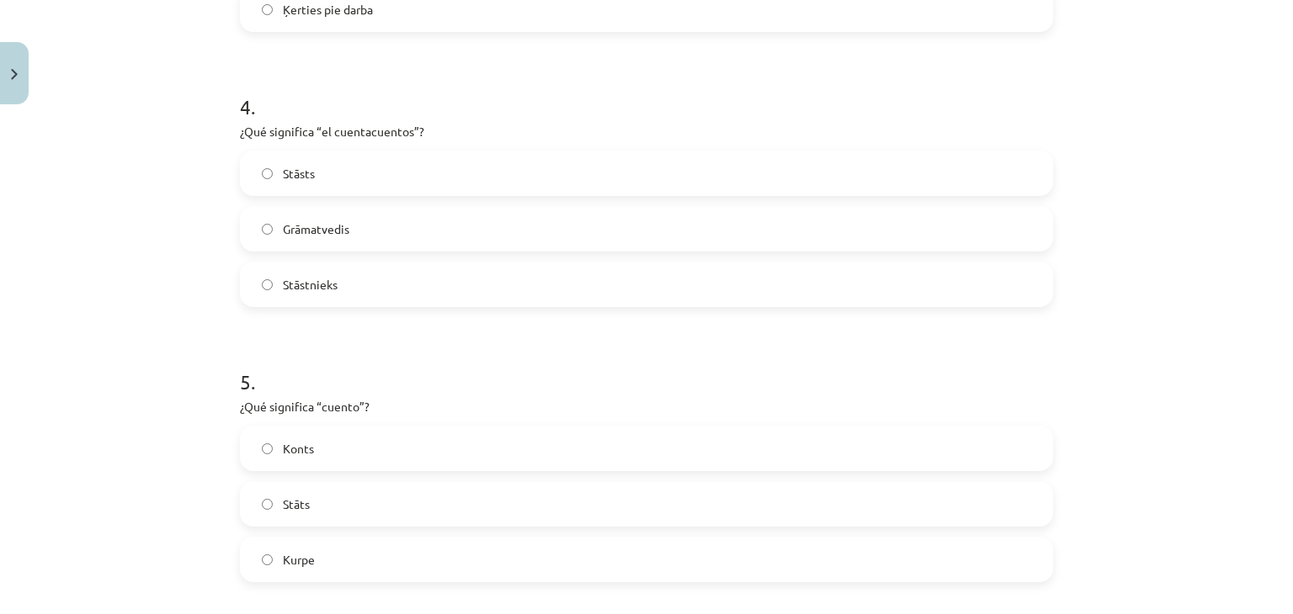
scroll to position [1136, 0]
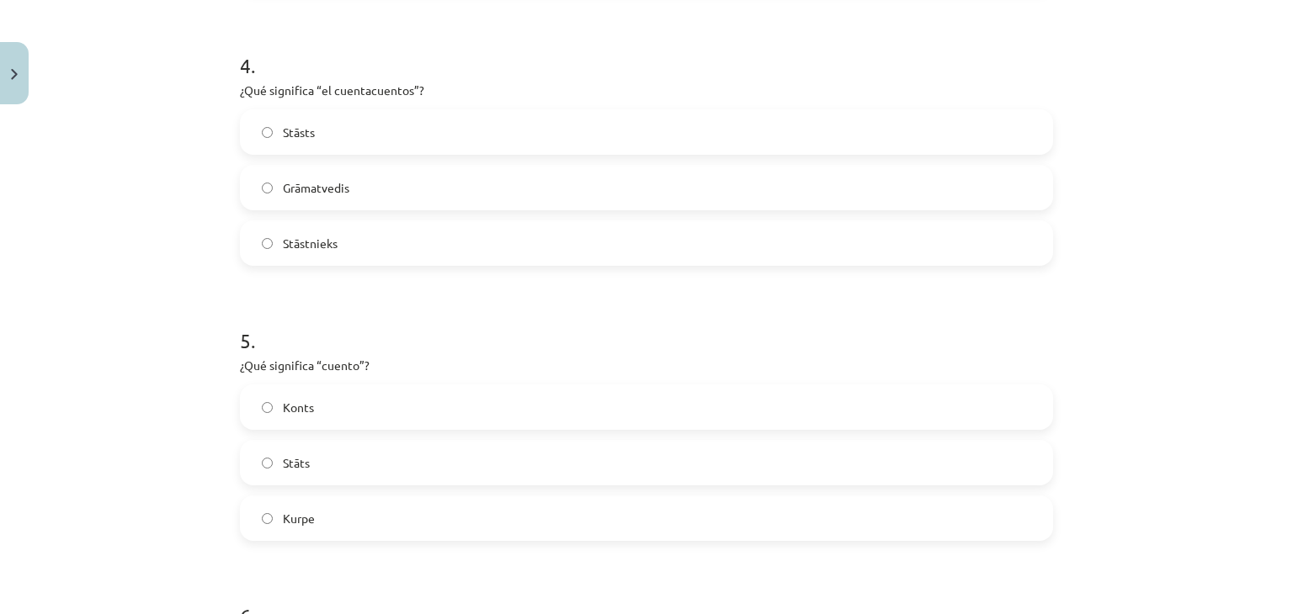
click at [332, 454] on label "Stāts" at bounding box center [647, 463] width 810 height 42
click at [306, 241] on span "Stāstnieks" at bounding box center [310, 244] width 55 height 18
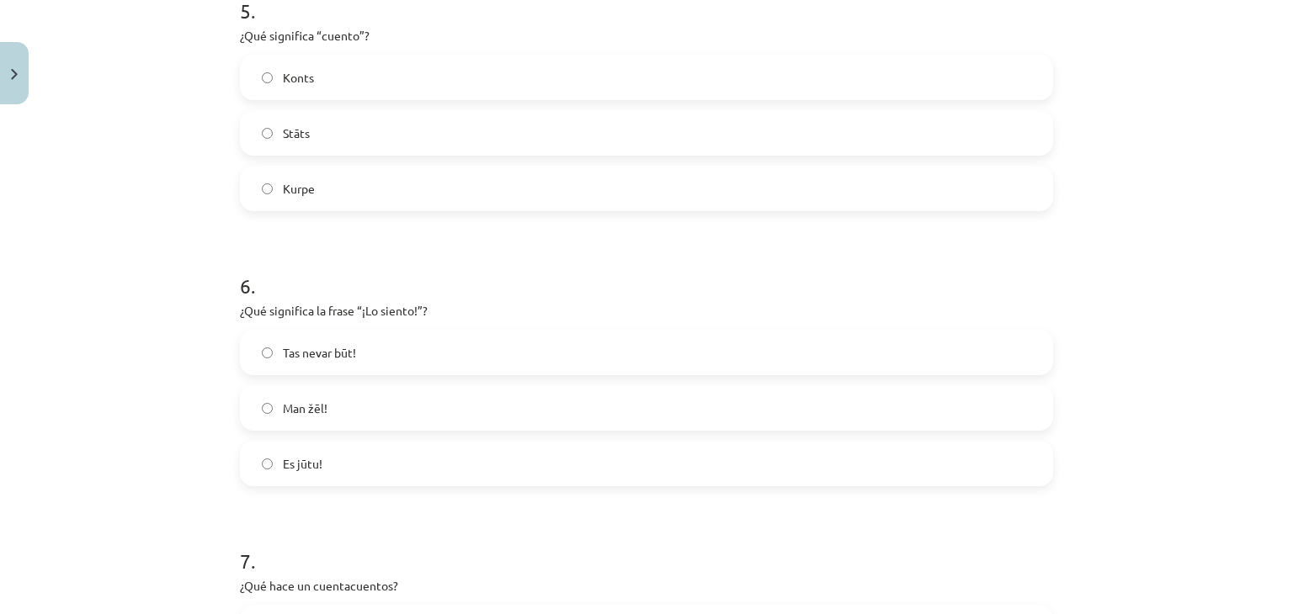
scroll to position [1473, 0]
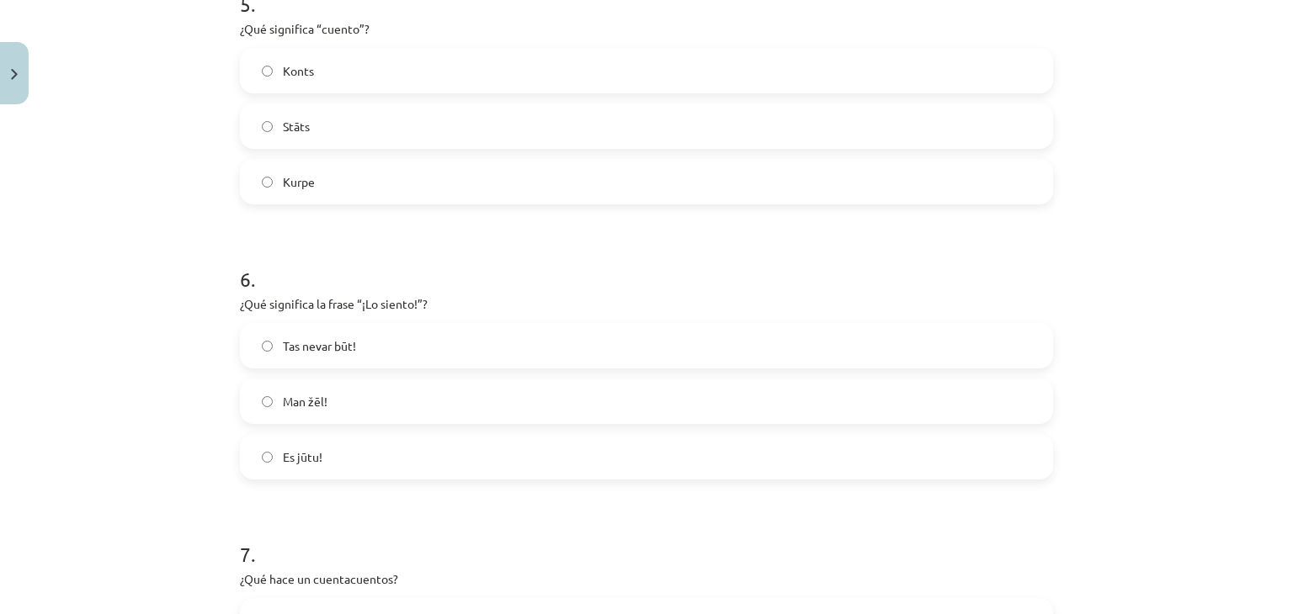
click at [317, 396] on span "Man žēl!" at bounding box center [305, 402] width 45 height 18
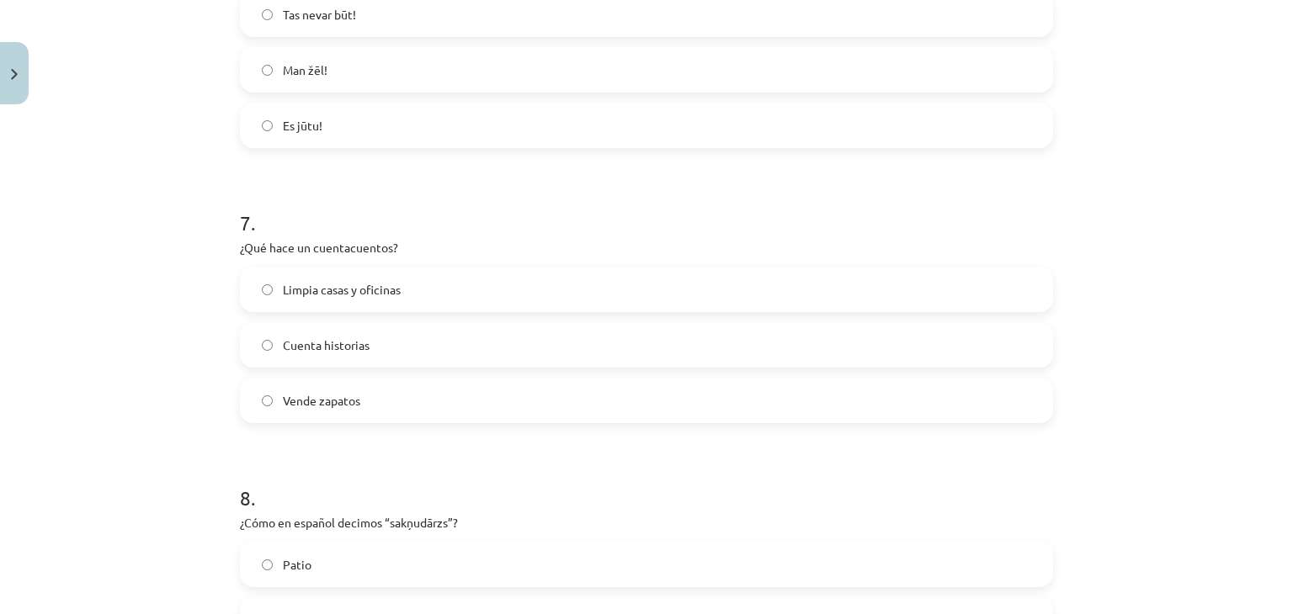
scroll to position [1810, 0]
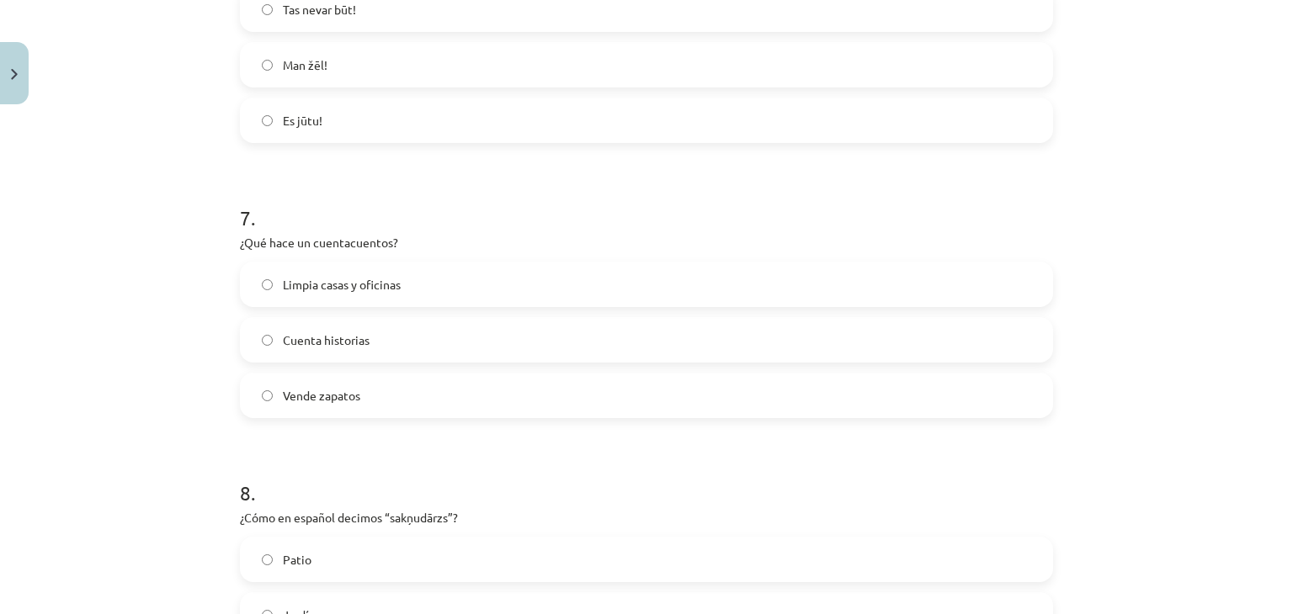
click at [339, 347] on span "Cuenta historias" at bounding box center [326, 341] width 87 height 18
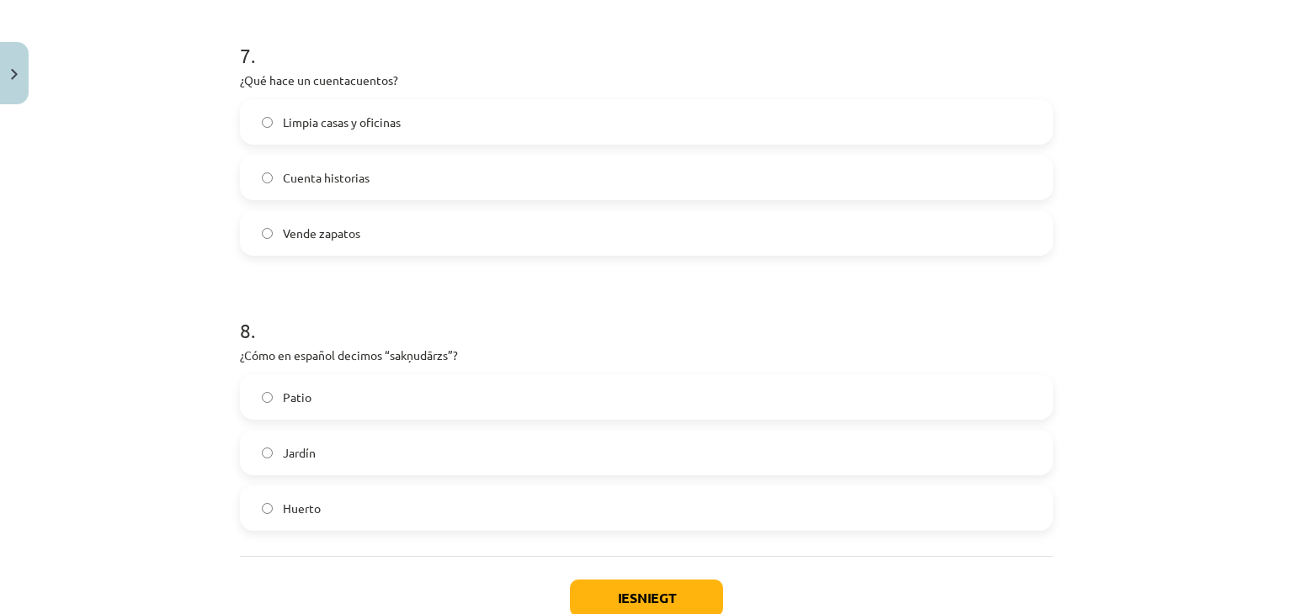
scroll to position [1978, 0]
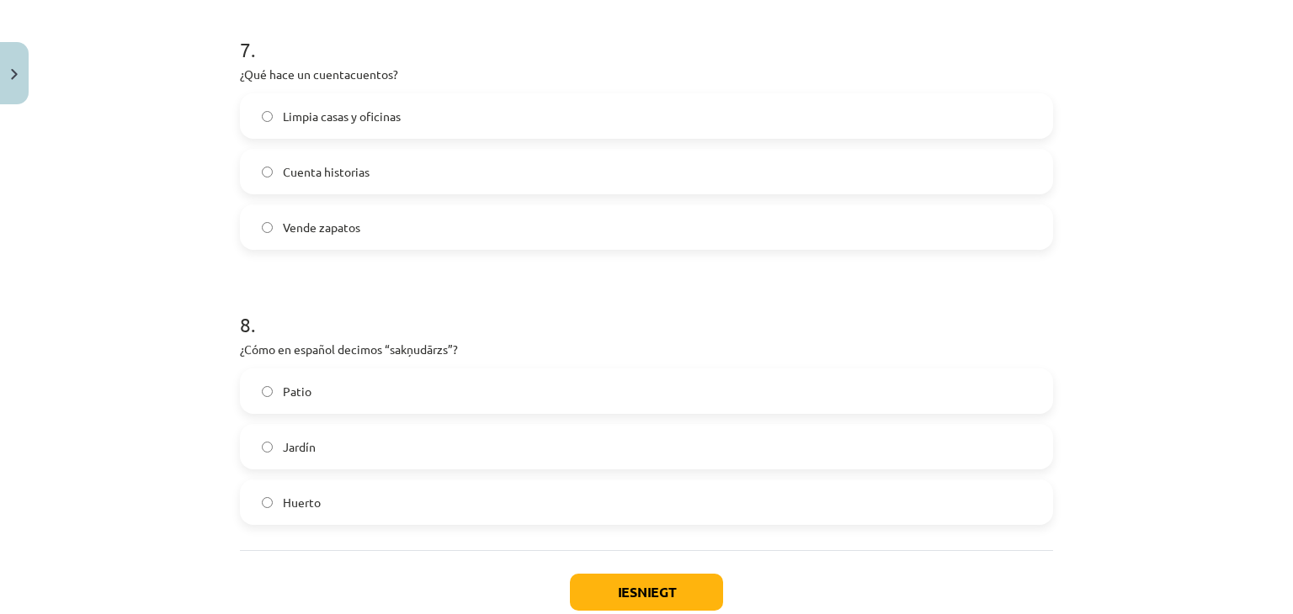
click at [334, 444] on label "Jardín" at bounding box center [647, 447] width 810 height 42
click at [589, 604] on button "Iesniegt" at bounding box center [646, 592] width 153 height 37
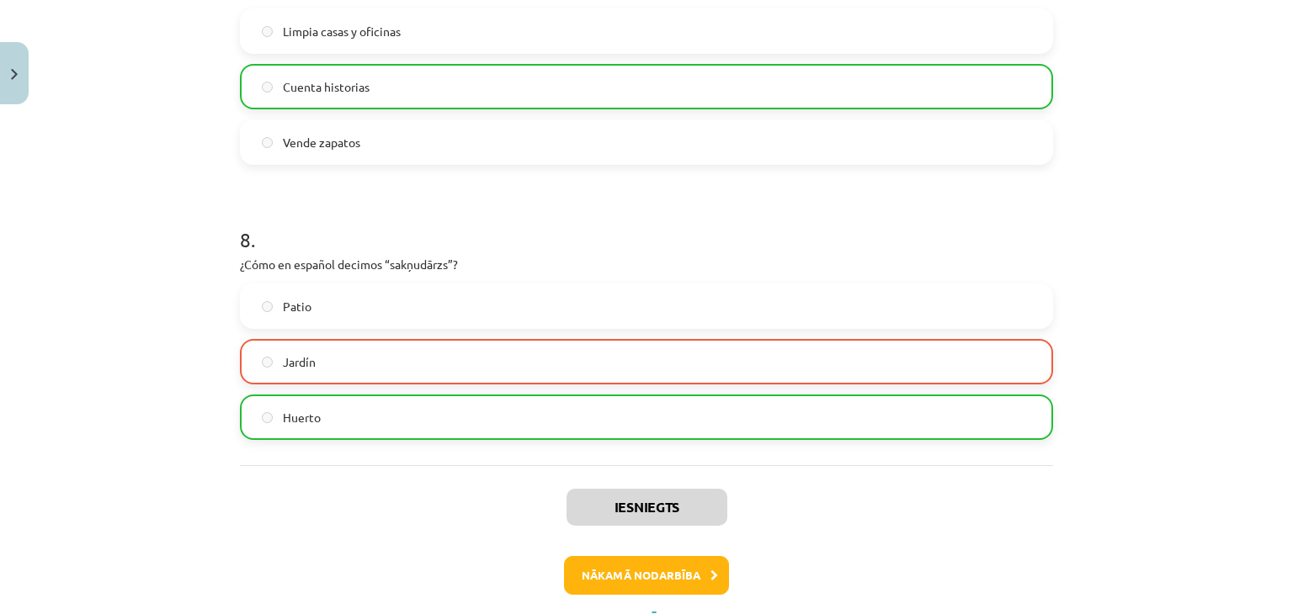
scroll to position [2137, 0]
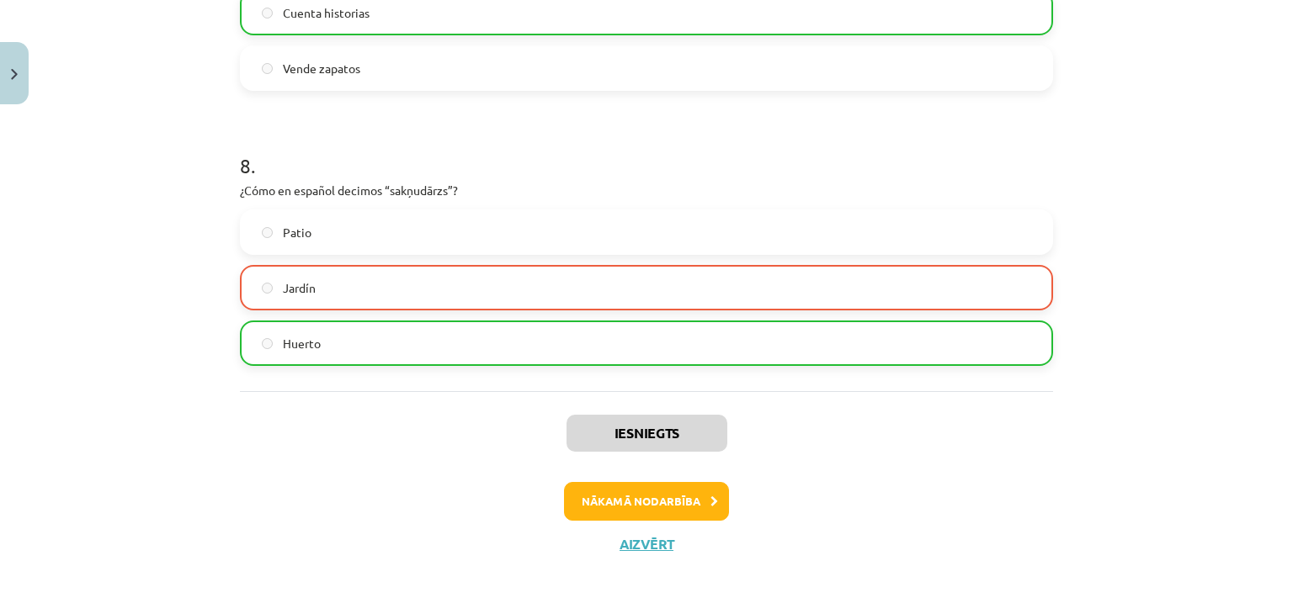
click at [589, 481] on div "Iesniegts Nākamā nodarbība Aizvērt" at bounding box center [646, 477] width 813 height 172
click at [588, 493] on button "Nākamā nodarbība" at bounding box center [646, 501] width 165 height 39
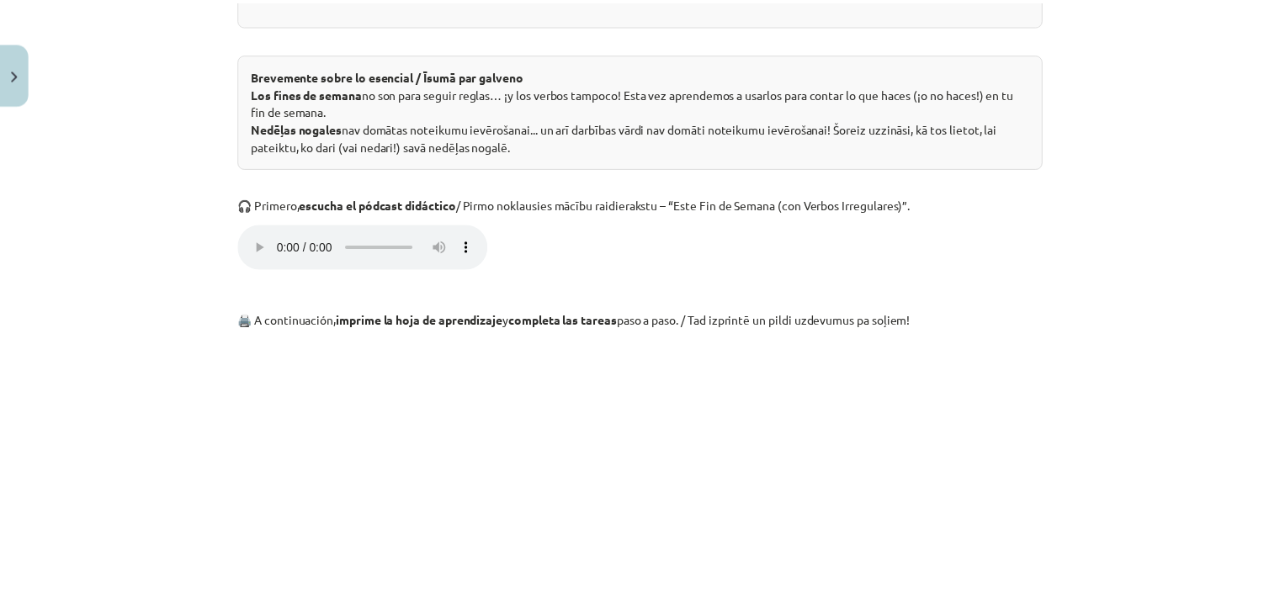
scroll to position [641, 0]
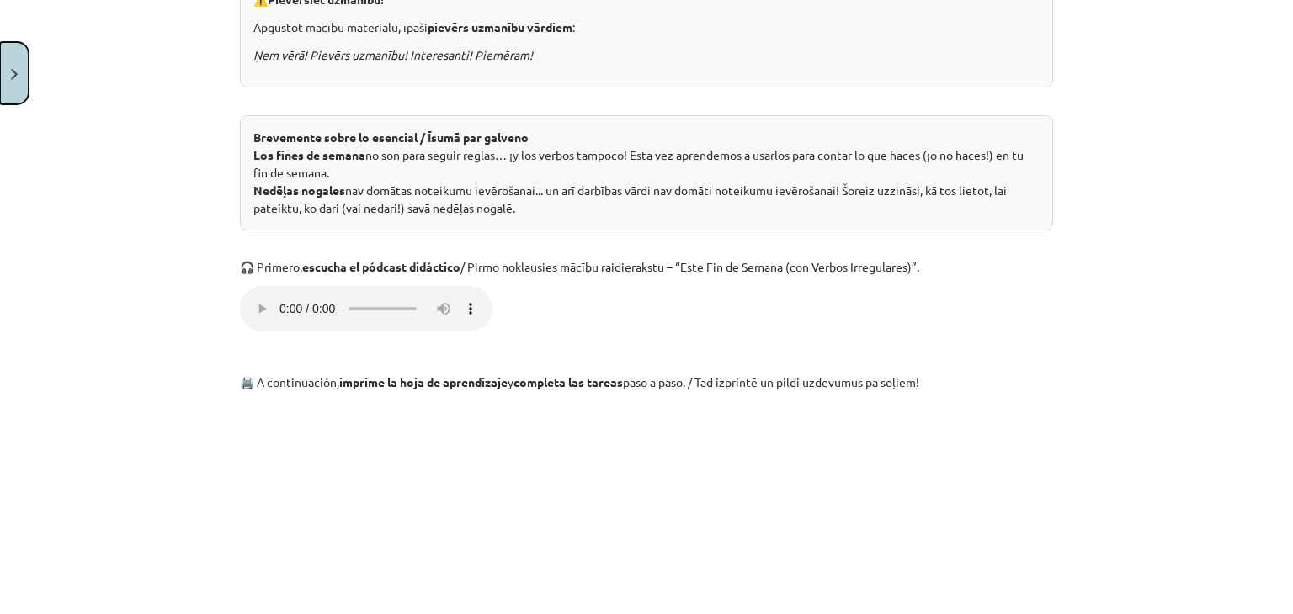
click at [0, 82] on button "Close" at bounding box center [14, 73] width 29 height 62
click at [67, 105] on div "Mācību tēma: Spāņu valodas b1 - 11. klases 1.ieskaites mācību materiāls #5 📝 Te…" at bounding box center [646, 307] width 1293 height 614
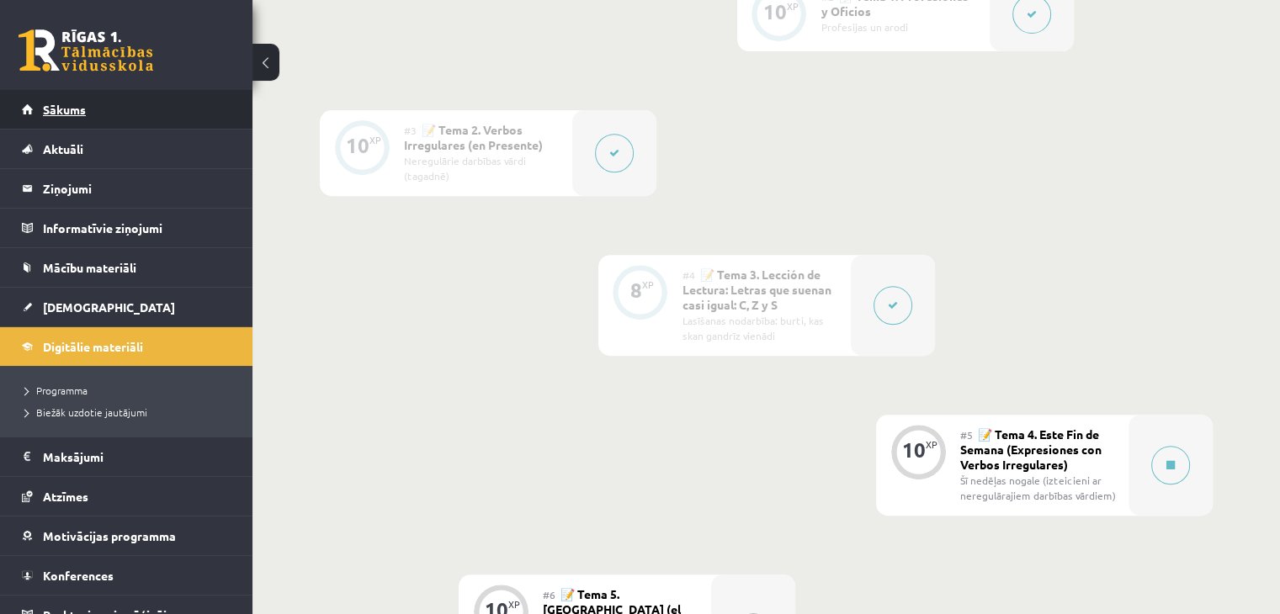
click at [85, 112] on span "Sākums" at bounding box center [64, 109] width 43 height 15
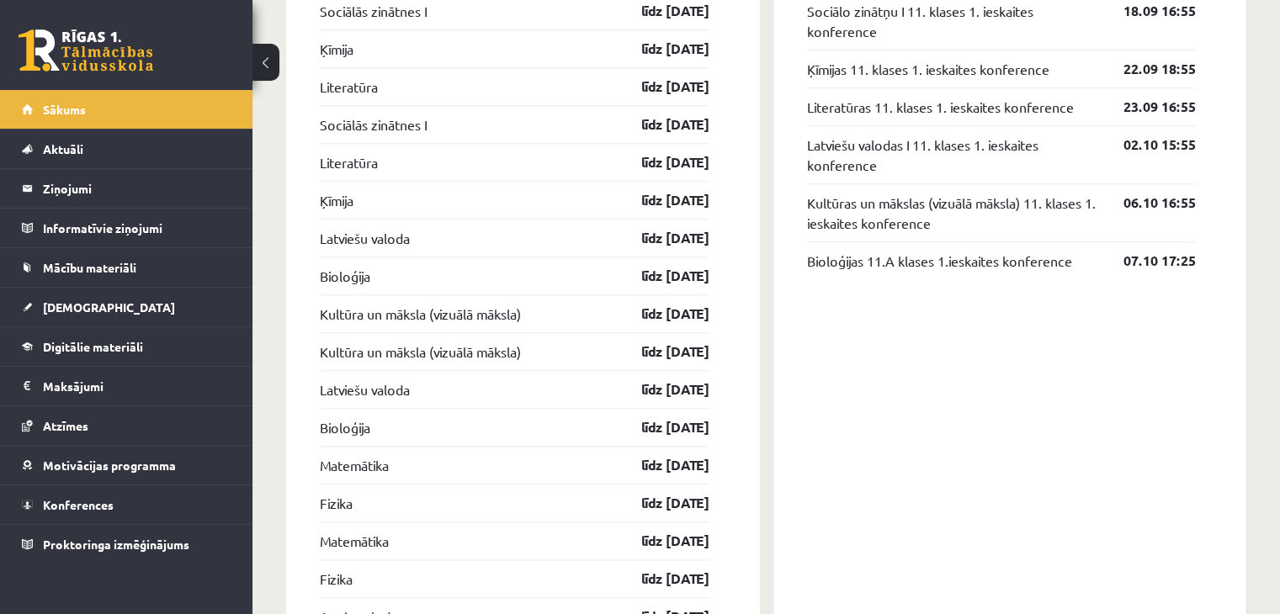
scroll to position [1431, 0]
